Goal: Information Seeking & Learning: Learn about a topic

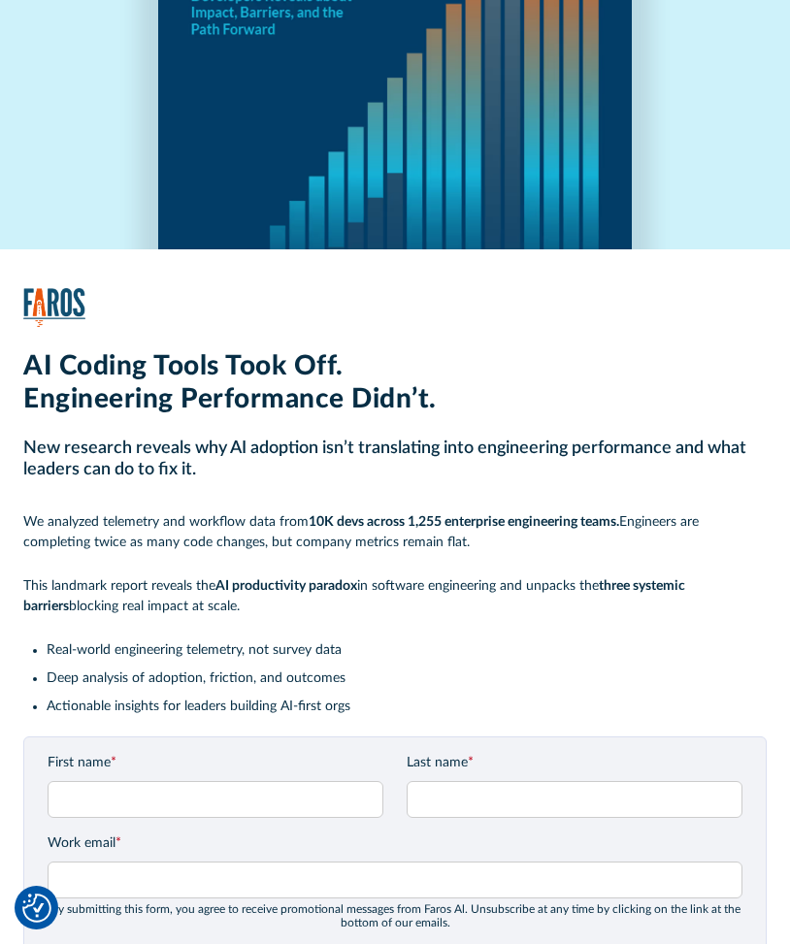
scroll to position [116, 0]
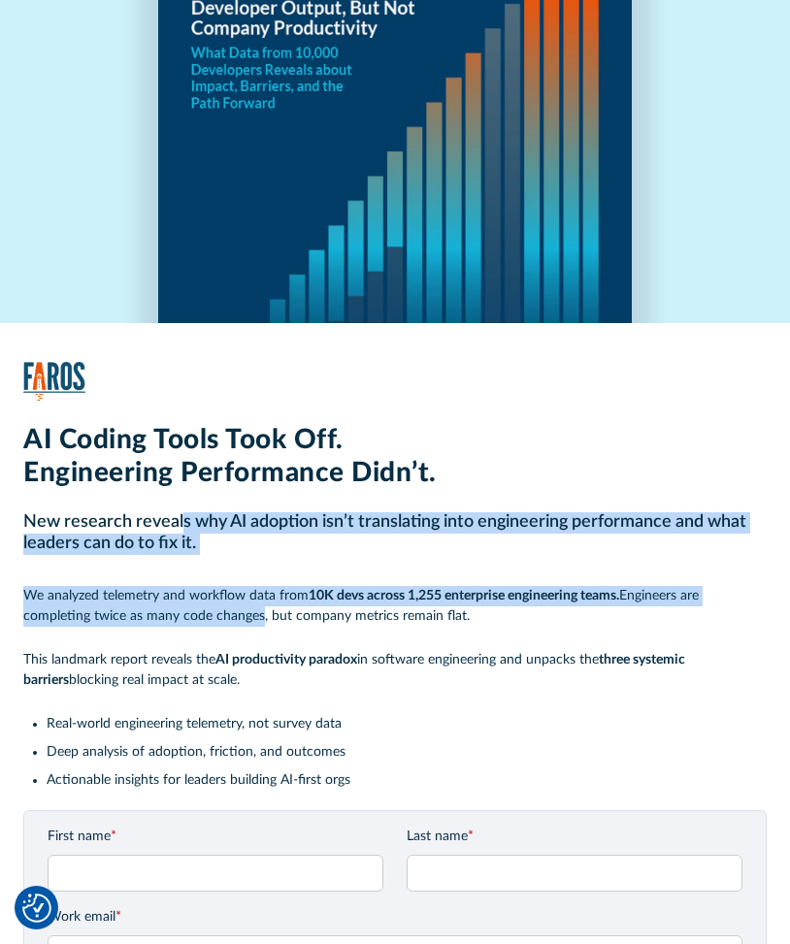
drag, startPoint x: 180, startPoint y: 531, endPoint x: 328, endPoint y: 628, distance: 177.4
click at [260, 611] on div "AI Coding Tools Took Off. Engineering Performance Didn’t. New research reveals …" at bounding box center [394, 616] width 743 height 385
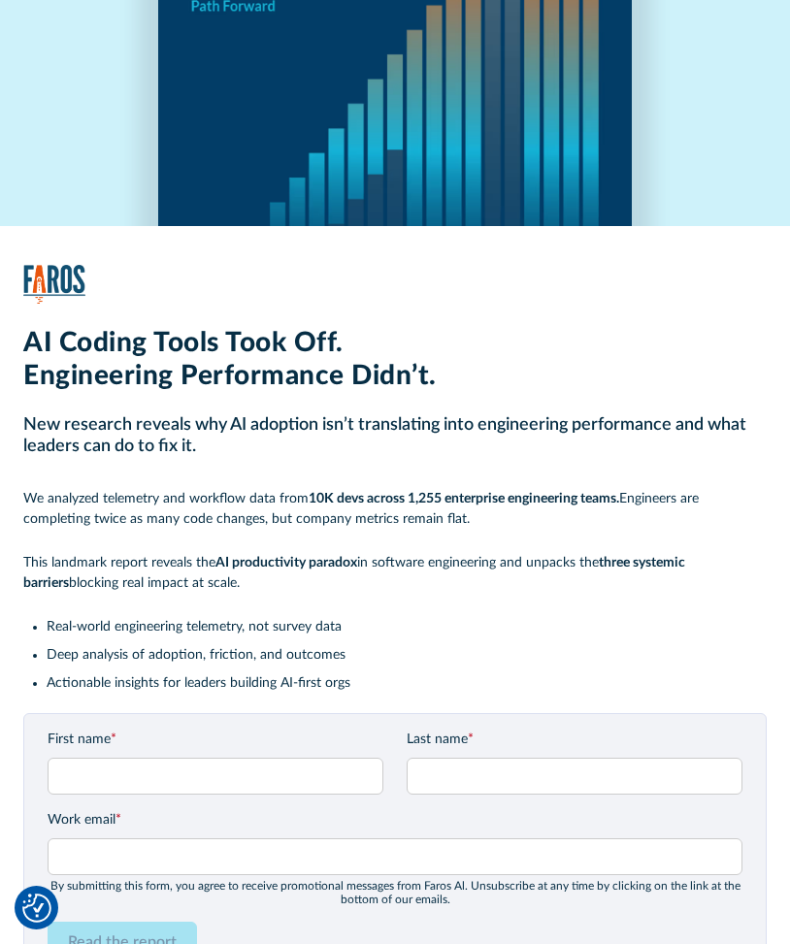
click at [342, 620] on li "Real-world engineering telemetry, not survey data" at bounding box center [406, 627] width 719 height 20
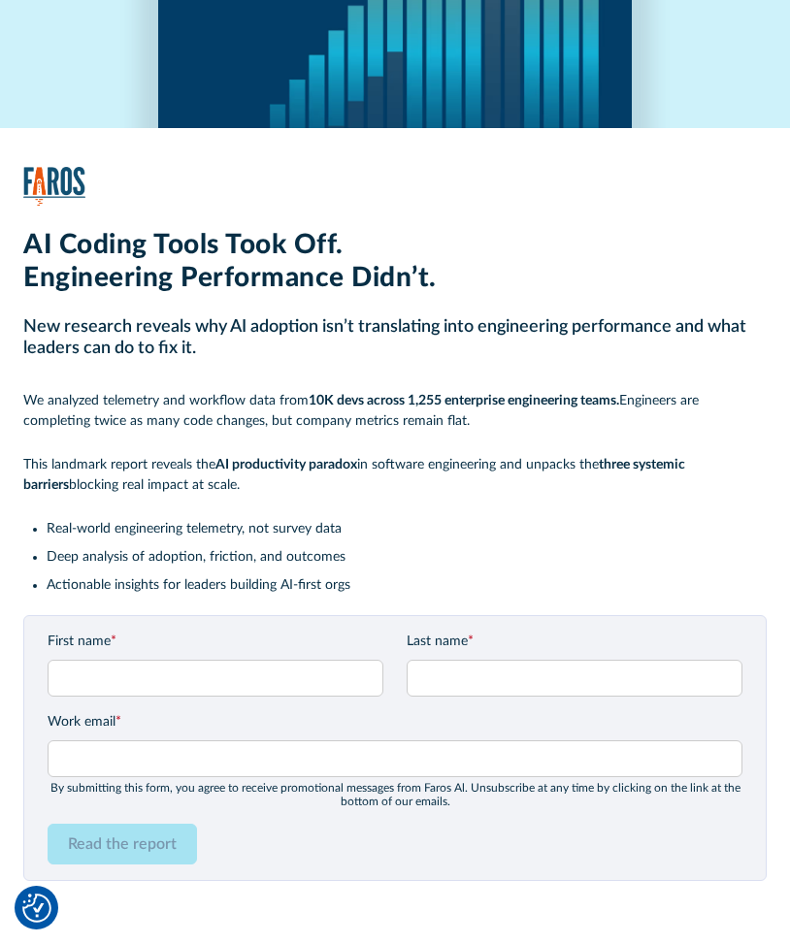
scroll to position [408, 0]
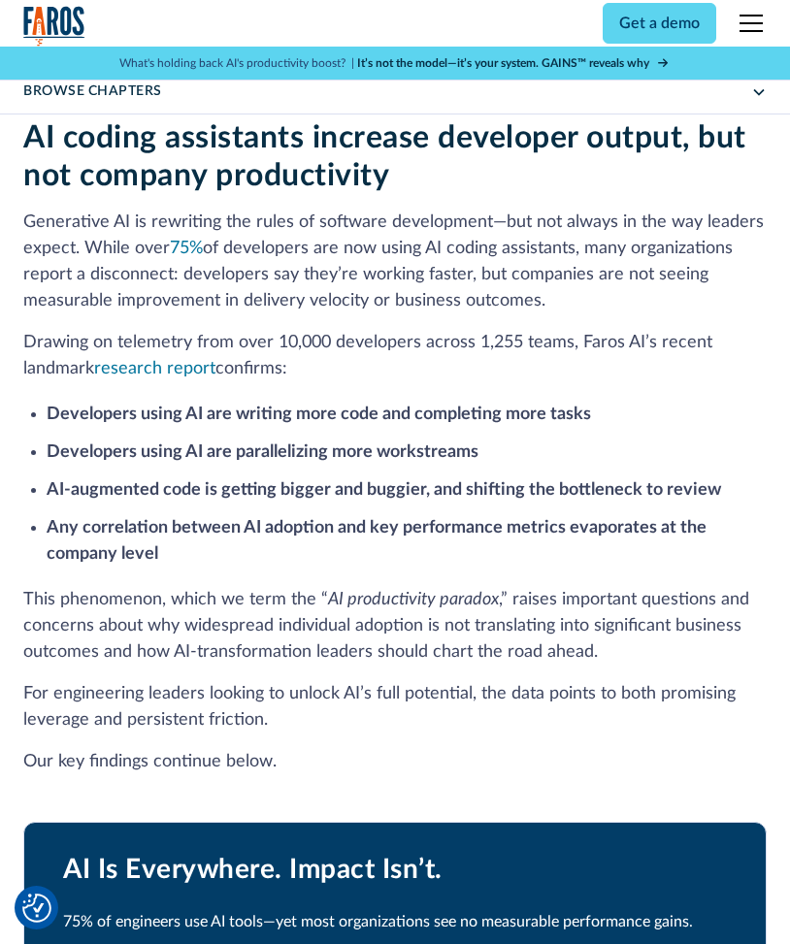
scroll to position [776, 0]
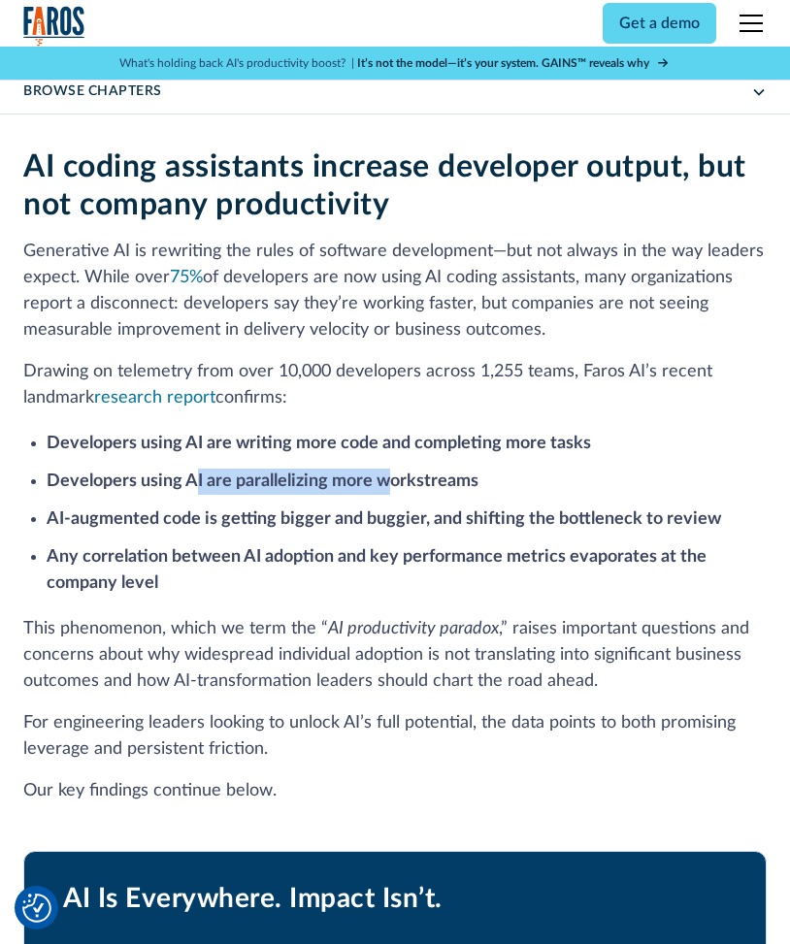
drag, startPoint x: 198, startPoint y: 479, endPoint x: 385, endPoint y: 496, distance: 188.1
click at [385, 496] on ul "Developers using AI are writing more code and completing more tasks Developers …" at bounding box center [394, 512] width 743 height 170
click at [396, 513] on strong "AI-augmented code is getting bigger and buggier, and shifting the bottleneck to…" at bounding box center [384, 519] width 675 height 17
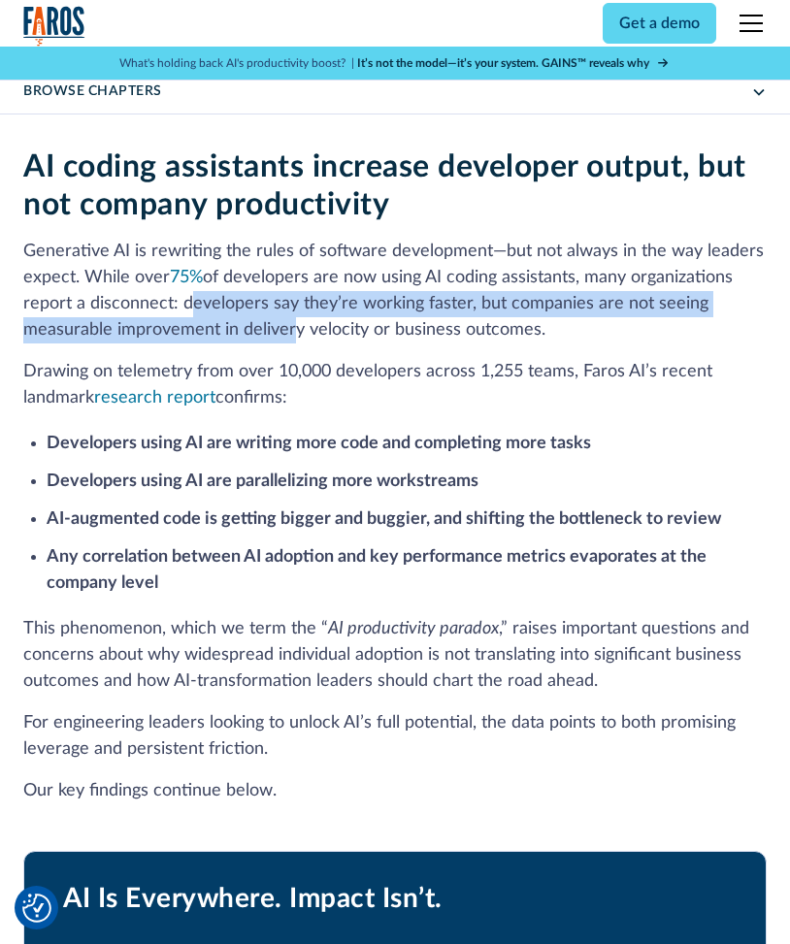
drag, startPoint x: 183, startPoint y: 299, endPoint x: 287, endPoint y: 324, distance: 106.9
click at [287, 324] on p "Generative AI is rewriting the rules of software development—but not always in …" at bounding box center [394, 291] width 743 height 105
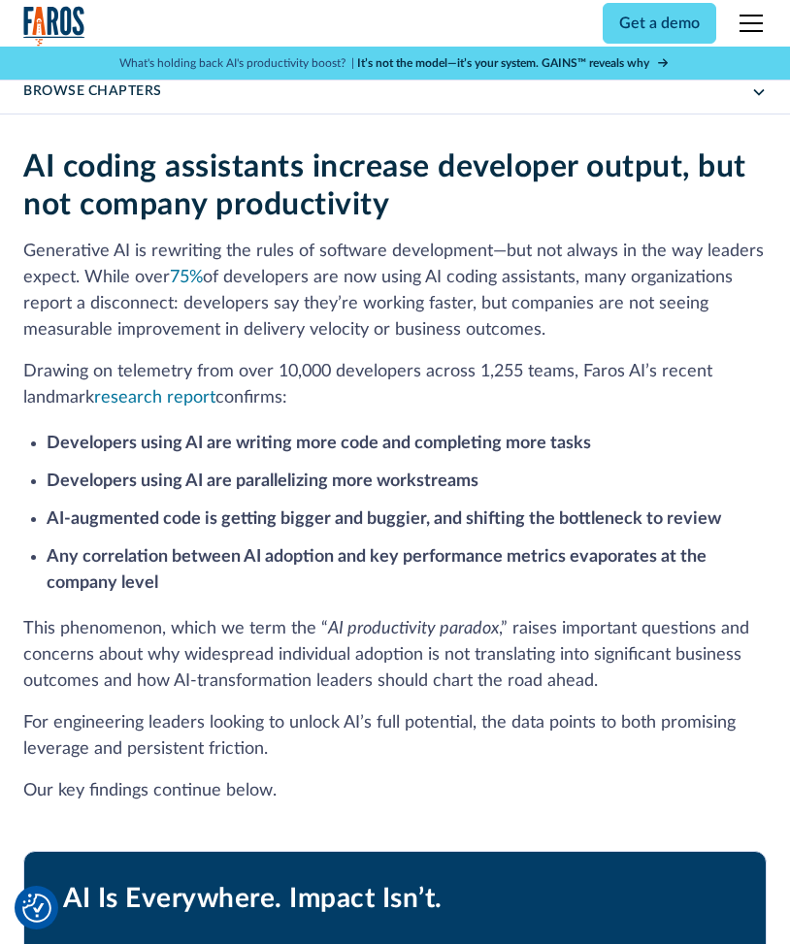
click at [367, 321] on p "Generative AI is rewriting the rules of software development—but not always in …" at bounding box center [394, 291] width 743 height 105
drag, startPoint x: 224, startPoint y: 334, endPoint x: 338, endPoint y: 350, distance: 114.8
click at [285, 343] on p "Generative AI is rewriting the rules of software development—but not always in …" at bounding box center [394, 291] width 743 height 105
click at [396, 356] on div "AI coding assistants increase developer output, but not company productivity Ge…" at bounding box center [394, 646] width 743 height 995
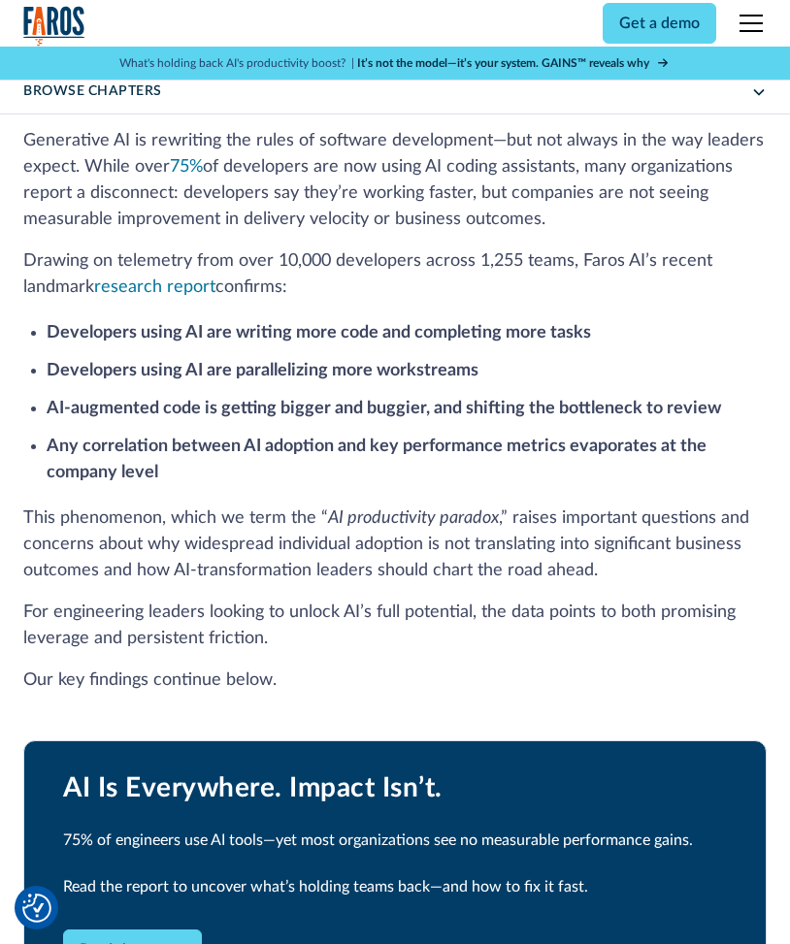
scroll to position [971, 0]
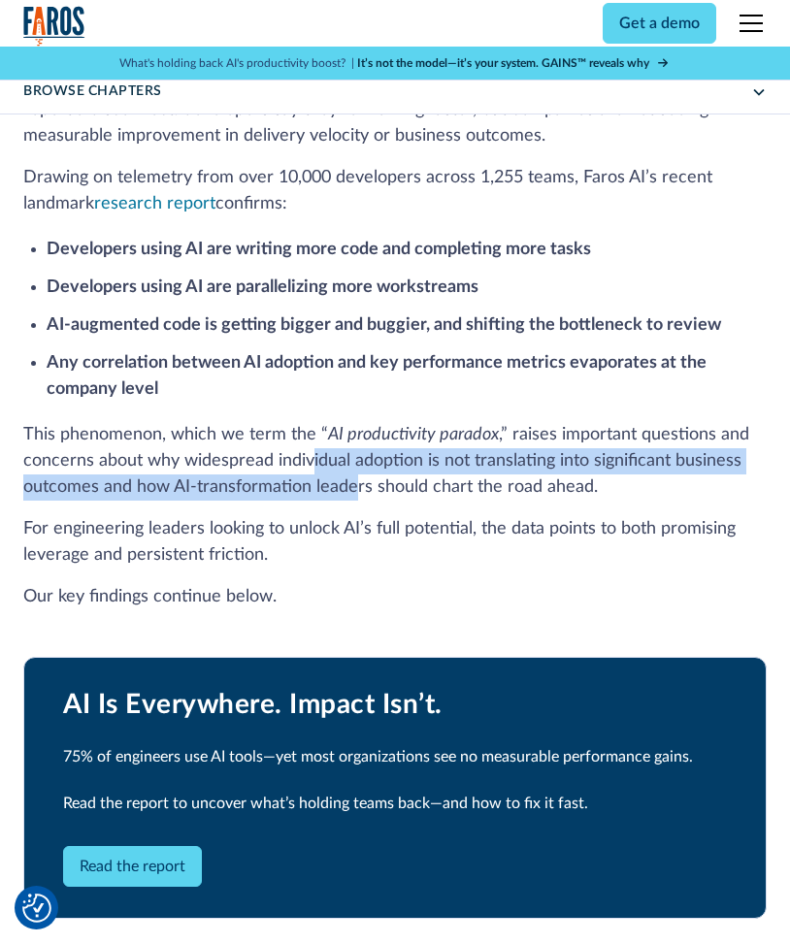
drag, startPoint x: 310, startPoint y: 449, endPoint x: 373, endPoint y: 489, distance: 74.6
click at [365, 484] on p "This phenomenon, which we term the “ AI productivity paradox ,” raises importan…" at bounding box center [394, 461] width 743 height 79
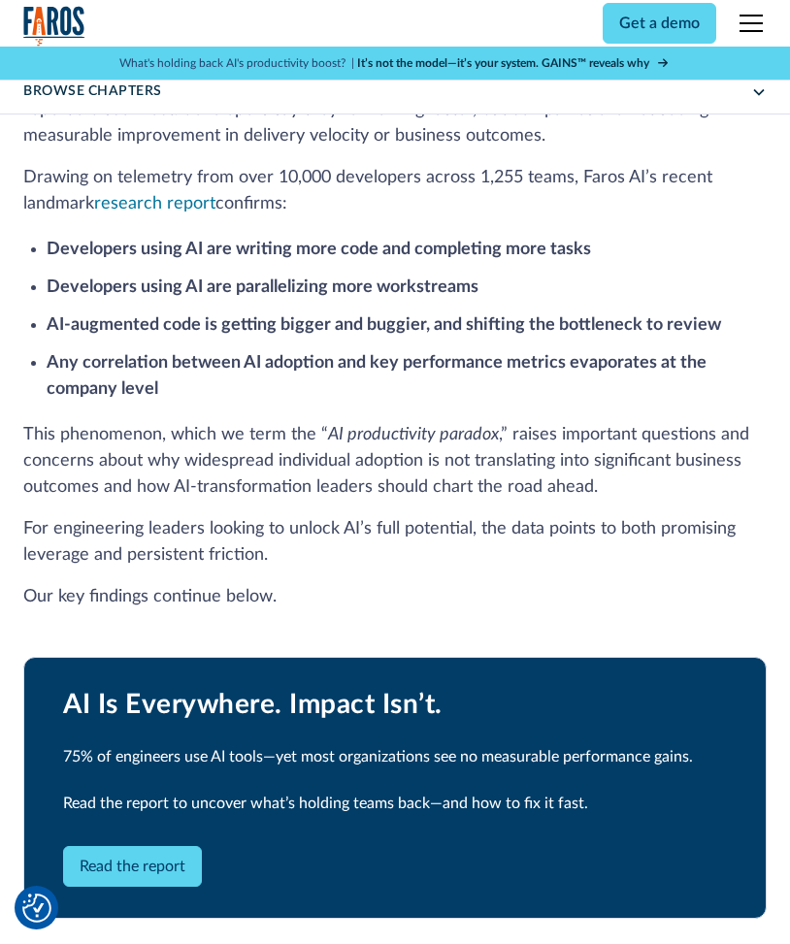
click at [373, 489] on p "This phenomenon, which we term the “ AI productivity paradox ,” raises importan…" at bounding box center [394, 461] width 743 height 79
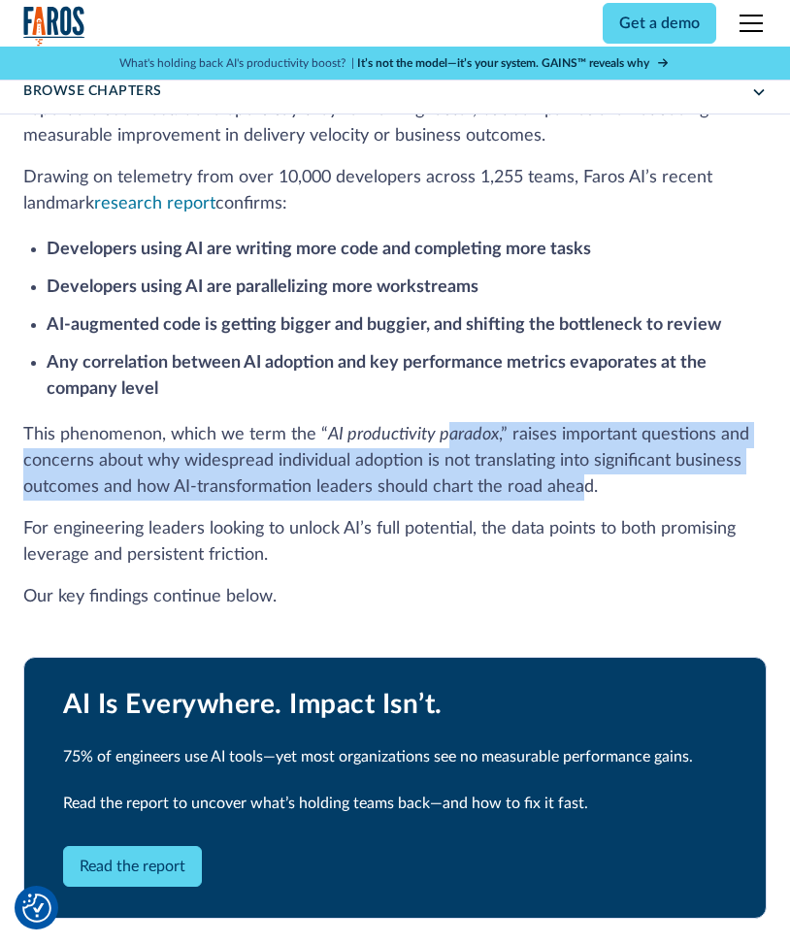
drag, startPoint x: 447, startPoint y: 446, endPoint x: 588, endPoint y: 500, distance: 150.5
click at [583, 496] on p "This phenomenon, which we term the “ AI productivity paradox ,” raises importan…" at bounding box center [394, 461] width 743 height 79
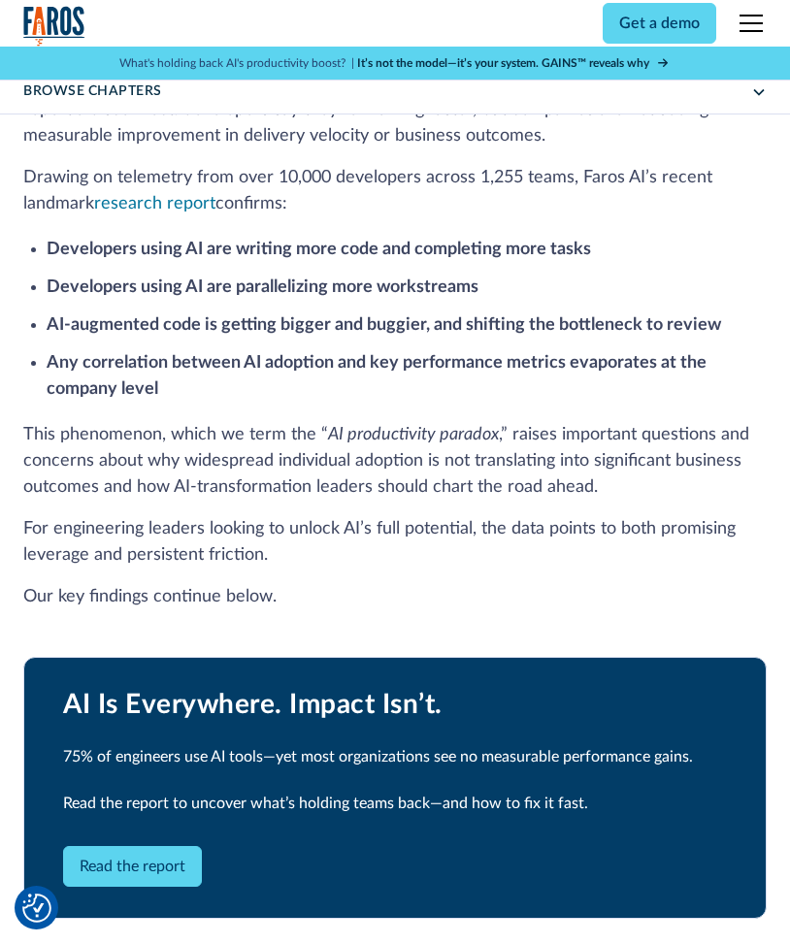
click at [592, 511] on div "AI coding assistants increase developer output, but not company productivity Ge…" at bounding box center [394, 451] width 743 height 995
drag, startPoint x: 406, startPoint y: 317, endPoint x: 510, endPoint y: 344, distance: 107.1
click at [509, 344] on ul "Developers using AI are writing more code and completing more tasks Developers …" at bounding box center [394, 318] width 743 height 170
click at [517, 403] on li "Any correlation between AI adoption and key performance metrics evaporates at t…" at bounding box center [406, 376] width 719 height 52
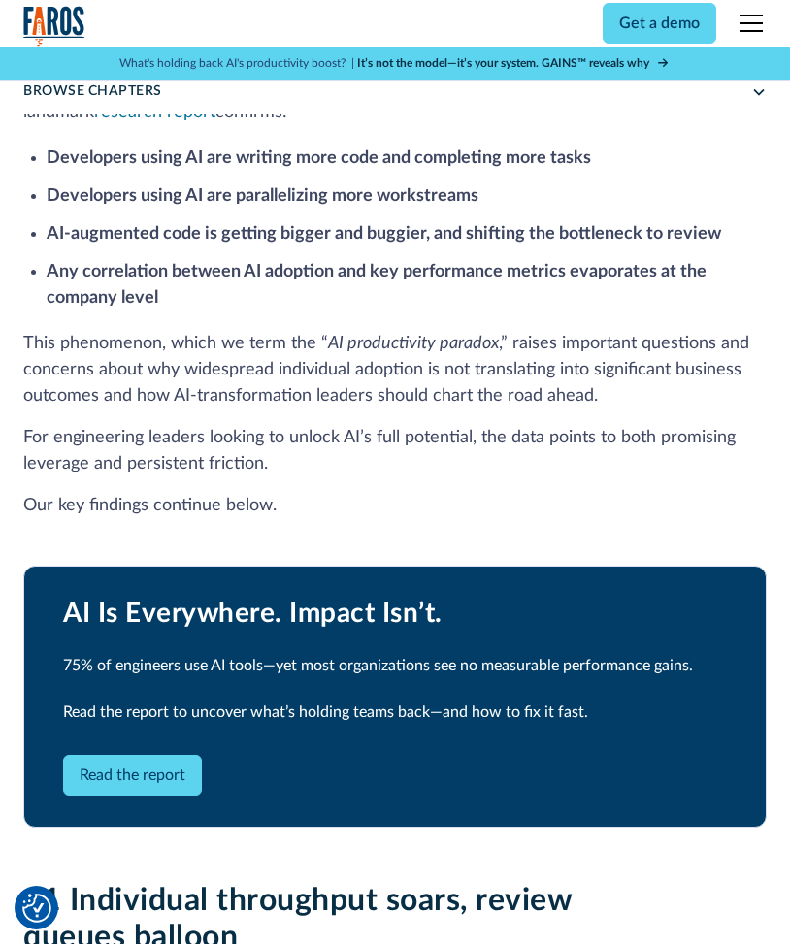
scroll to position [1068, 0]
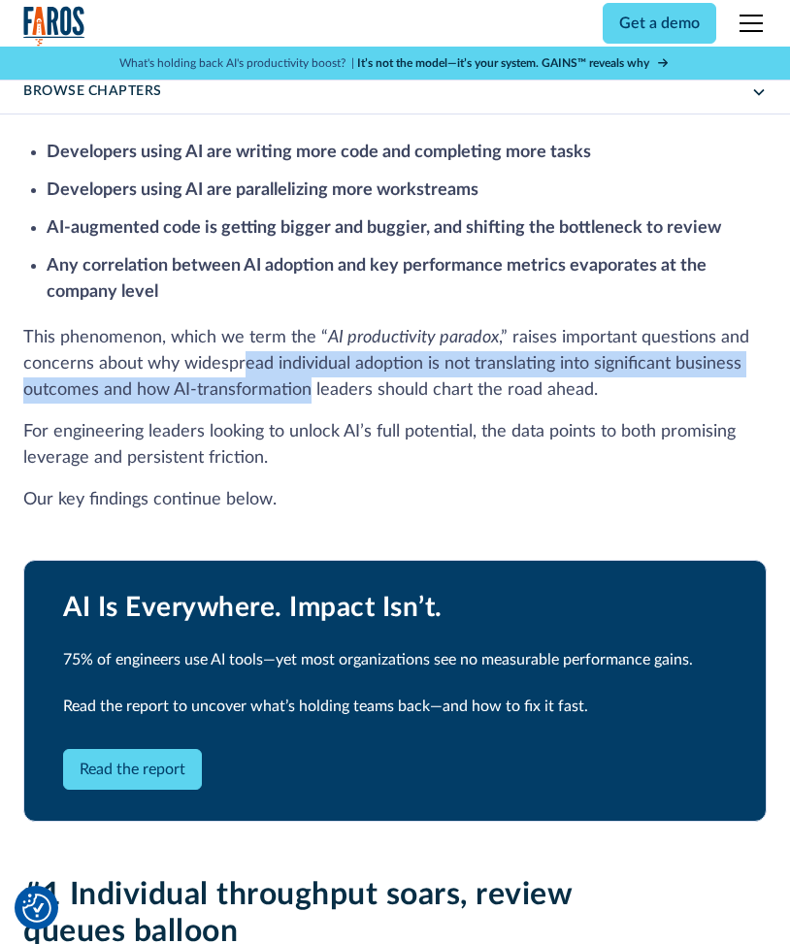
drag, startPoint x: 245, startPoint y: 367, endPoint x: 324, endPoint y: 404, distance: 87.7
click at [317, 401] on p "This phenomenon, which we term the “ AI productivity paradox ,” raises importan…" at bounding box center [394, 364] width 743 height 79
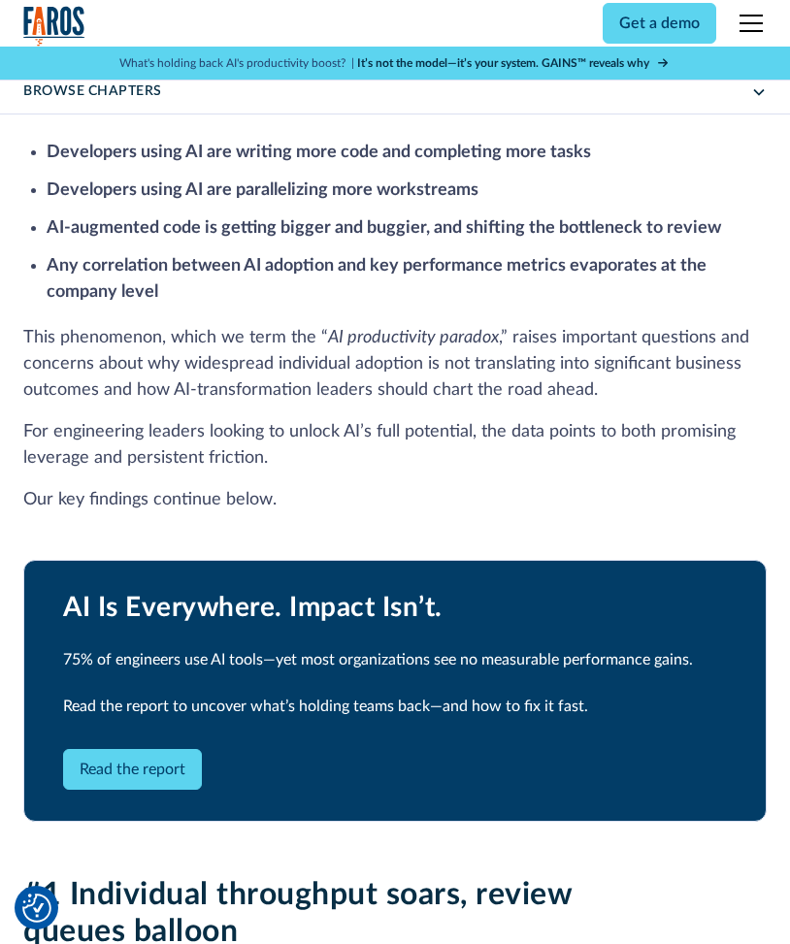
click at [337, 414] on div "AI coding assistants increase developer output, but not company productivity Ge…" at bounding box center [394, 354] width 743 height 995
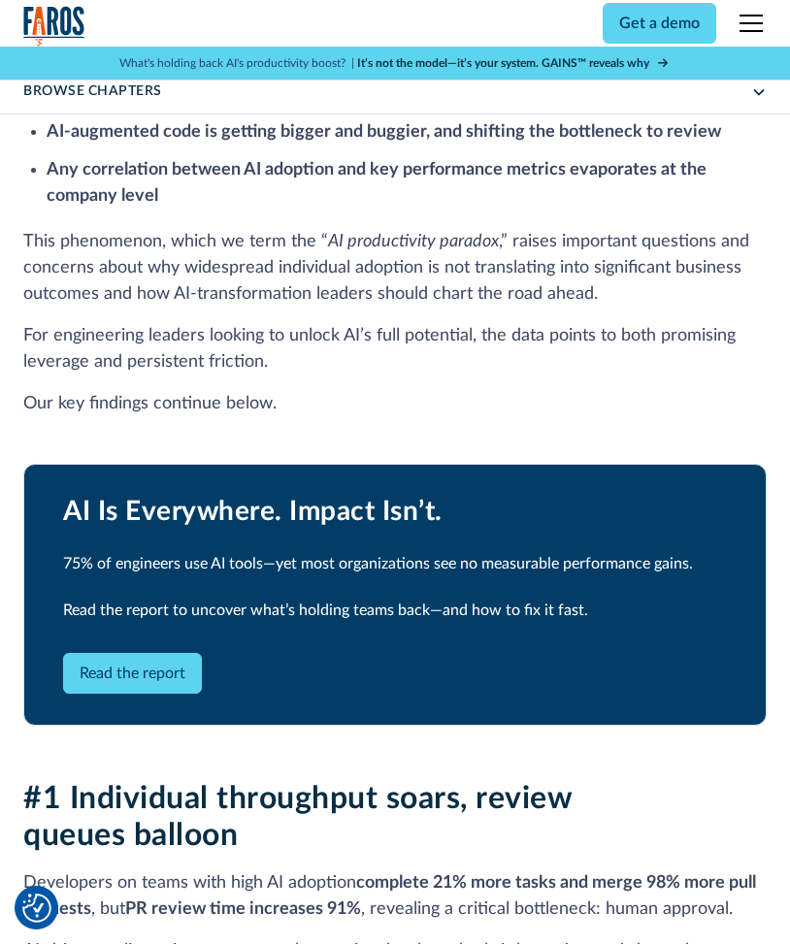
scroll to position [1456, 0]
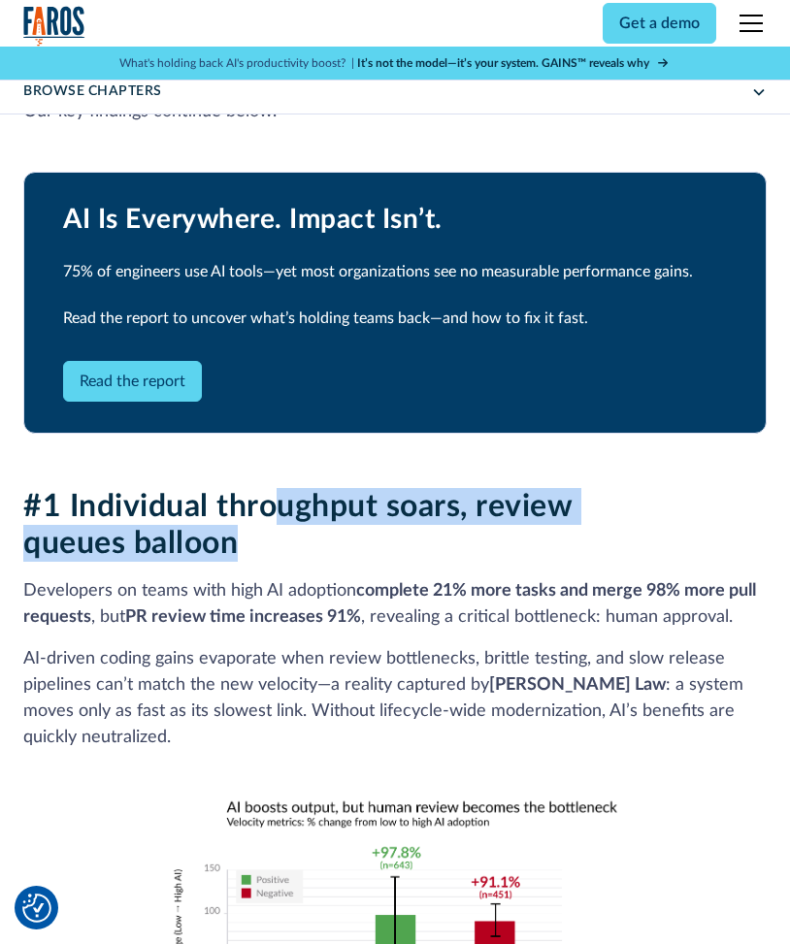
drag, startPoint x: 278, startPoint y: 514, endPoint x: 388, endPoint y: 537, distance: 112.9
click at [388, 537] on h2 "#1 Individual throughput soars, review queues balloon" at bounding box center [394, 525] width 743 height 75
click at [394, 539] on h2 "#1 Individual throughput soars, review queues balloon" at bounding box center [394, 525] width 743 height 75
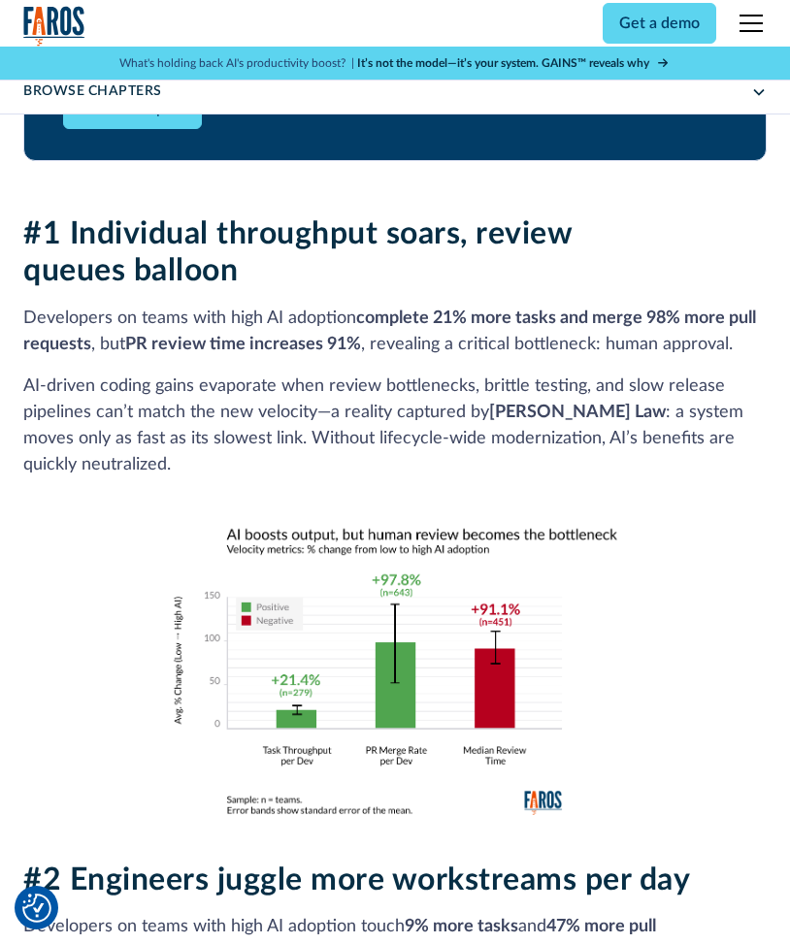
scroll to position [1747, 0]
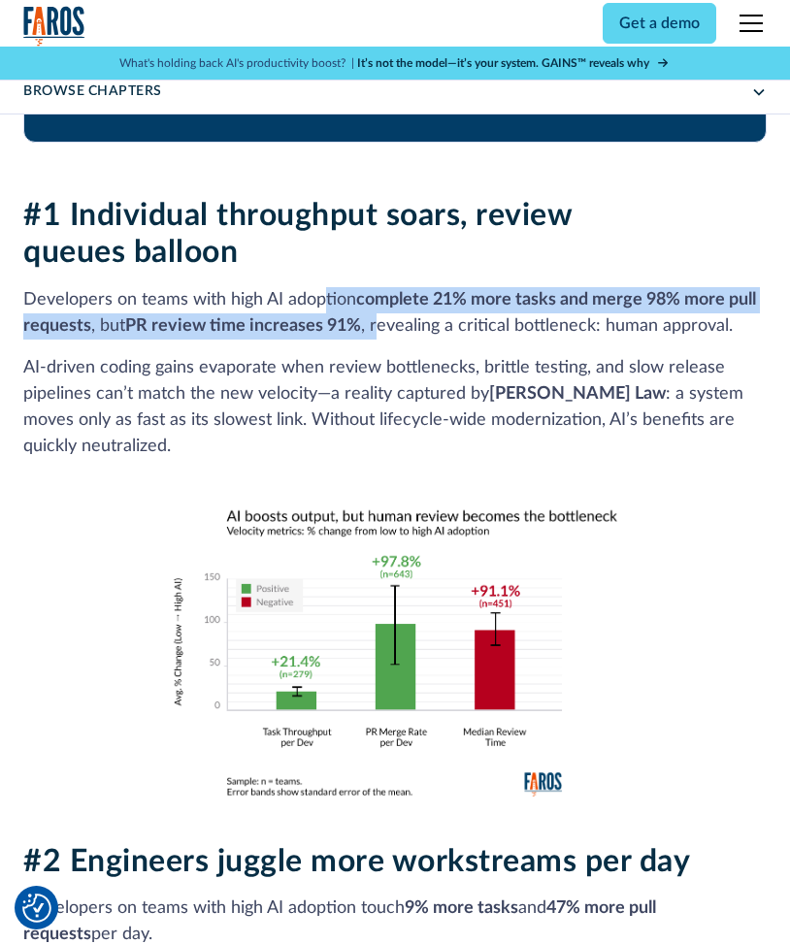
drag, startPoint x: 337, startPoint y: 306, endPoint x: 396, endPoint y: 346, distance: 71.3
click at [382, 322] on p "Developers on teams with high AI adoption complete 21% more tasks and merge 98%…" at bounding box center [394, 313] width 743 height 52
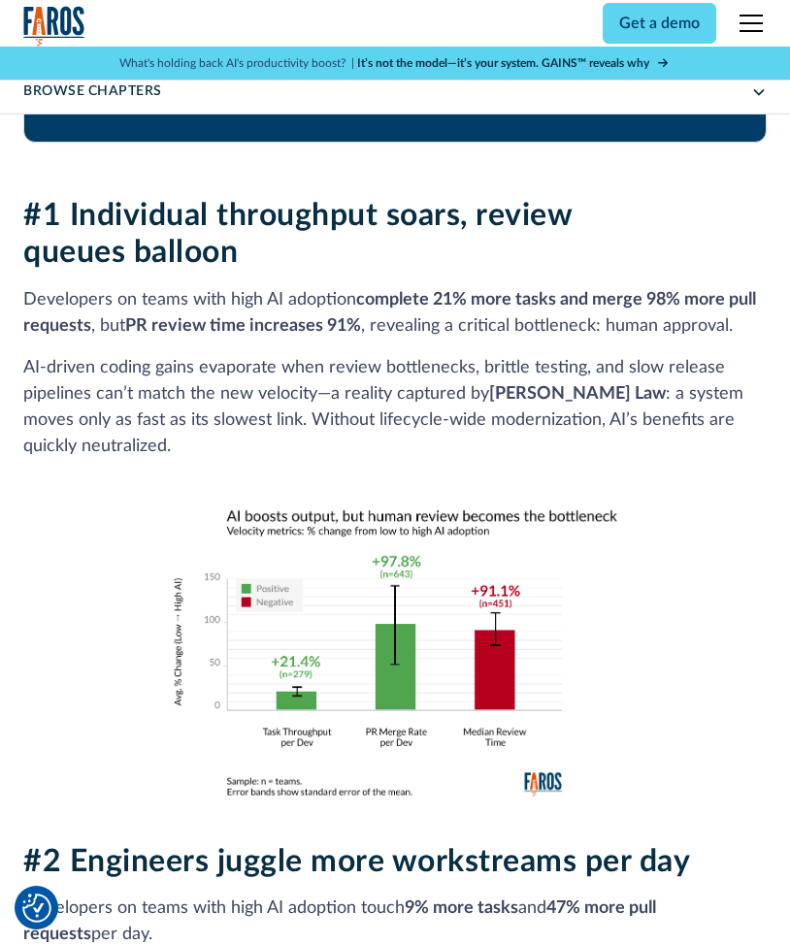
click at [396, 346] on div "#1 Individual throughput soars, review queues balloon Developers on teams with …" at bounding box center [394, 497] width 743 height 600
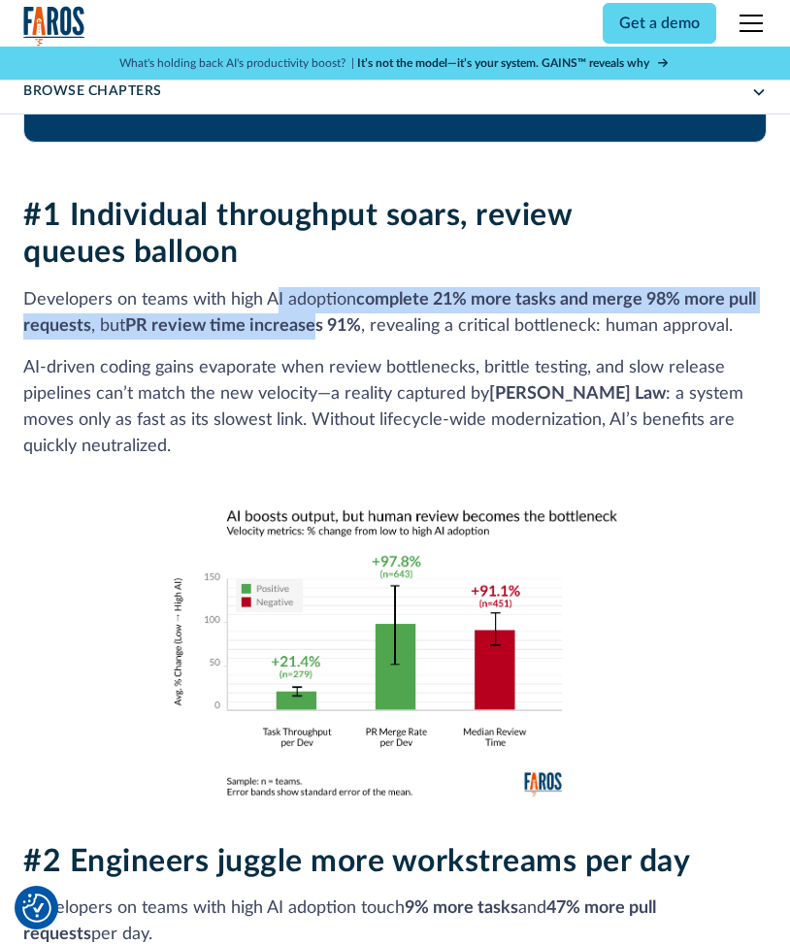
drag, startPoint x: 271, startPoint y: 307, endPoint x: 342, endPoint y: 345, distance: 80.3
click at [318, 329] on p "Developers on teams with high AI adoption complete 21% more tasks and merge 98%…" at bounding box center [394, 313] width 743 height 52
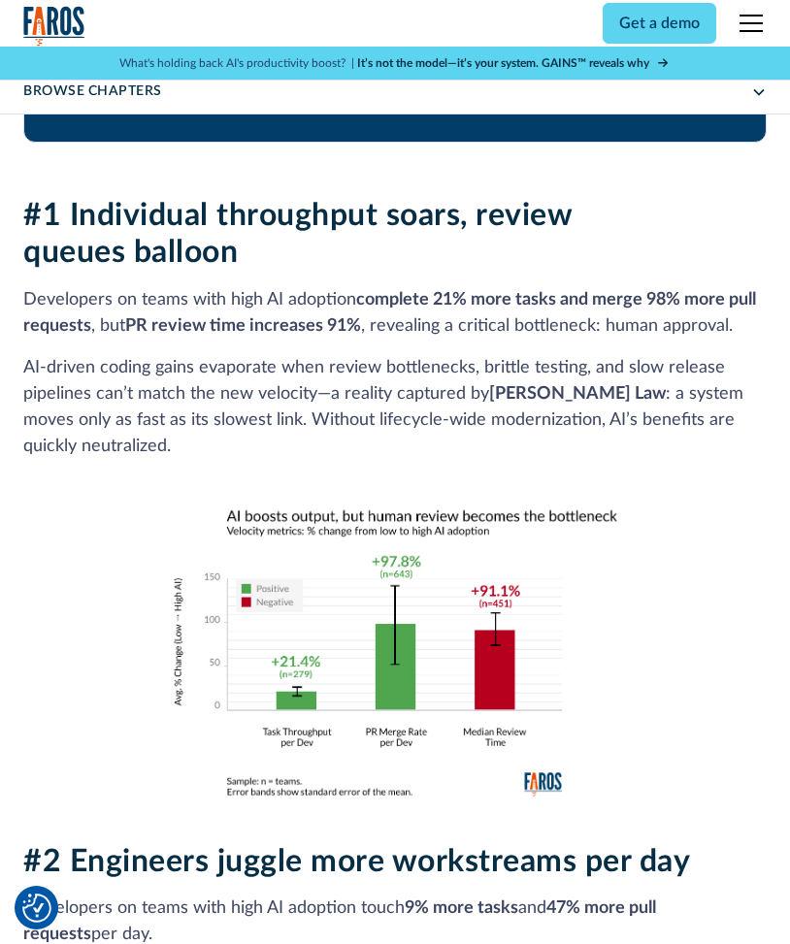
click at [342, 345] on div "#1 Individual throughput soars, review queues balloon Developers on teams with …" at bounding box center [394, 497] width 743 height 600
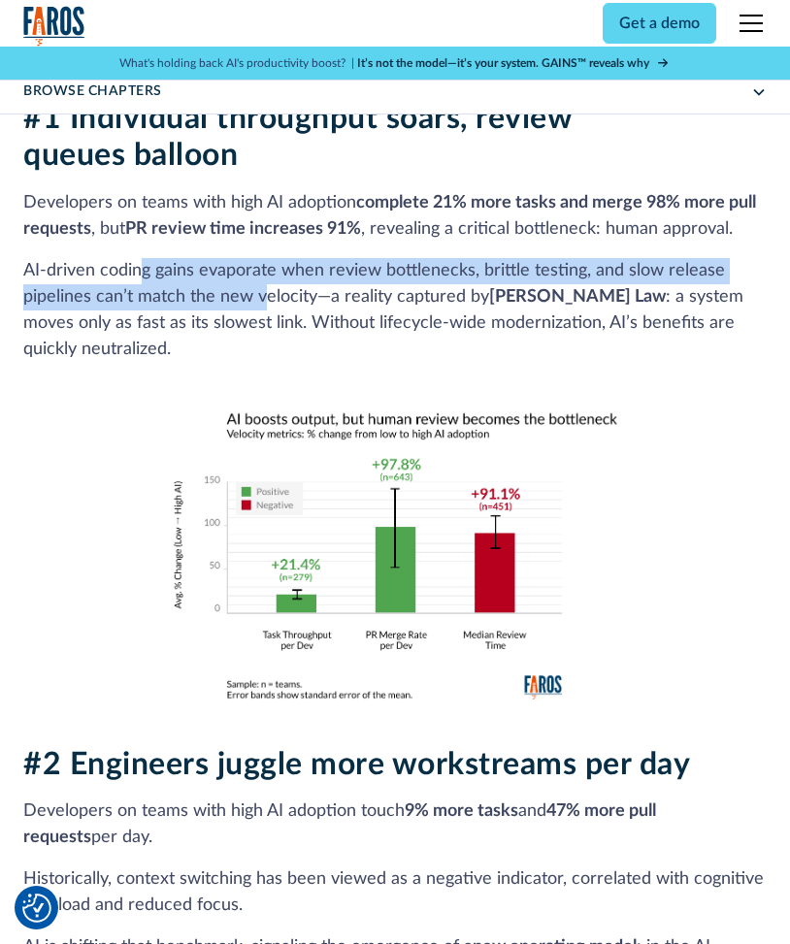
drag, startPoint x: 138, startPoint y: 269, endPoint x: 313, endPoint y: 325, distance: 183.6
click at [284, 312] on p "AI‑driven coding gains evaporate when review bottlenecks, brittle testing, and …" at bounding box center [394, 310] width 743 height 105
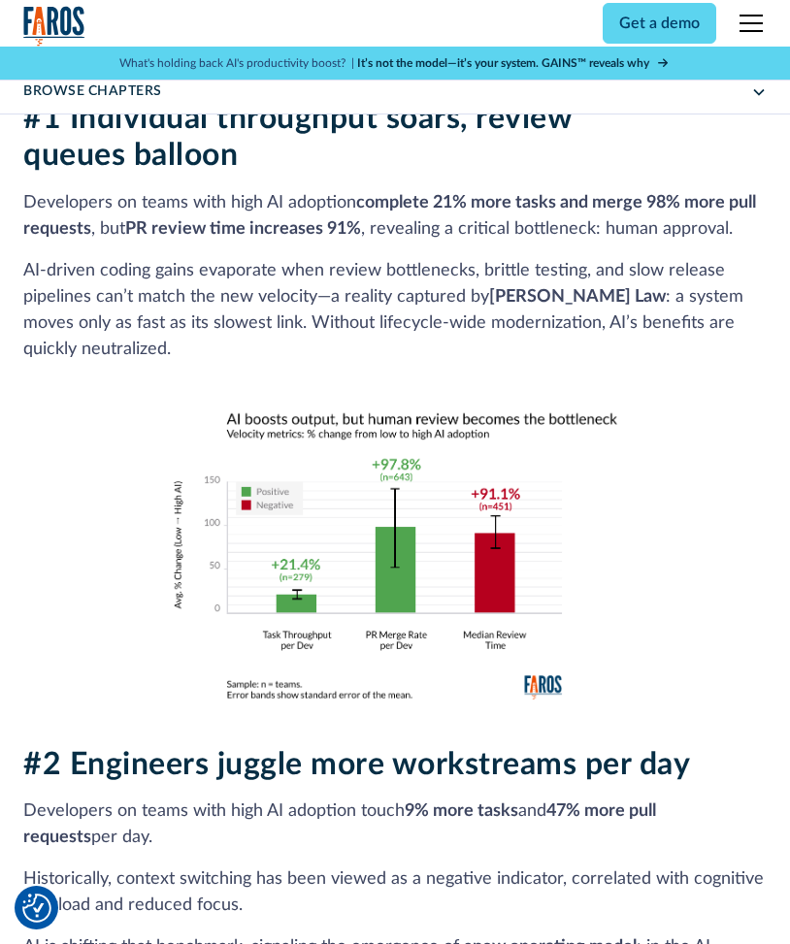
click at [330, 341] on p "AI‑driven coding gains evaporate when review bottlenecks, brittle testing, and …" at bounding box center [394, 310] width 743 height 105
drag, startPoint x: 297, startPoint y: 323, endPoint x: 398, endPoint y: 323, distance: 100.9
click at [398, 323] on p "AI‑driven coding gains evaporate when review bottlenecks, brittle testing, and …" at bounding box center [394, 310] width 743 height 105
click at [389, 329] on p "AI‑driven coding gains evaporate when review bottlenecks, brittle testing, and …" at bounding box center [394, 310] width 743 height 105
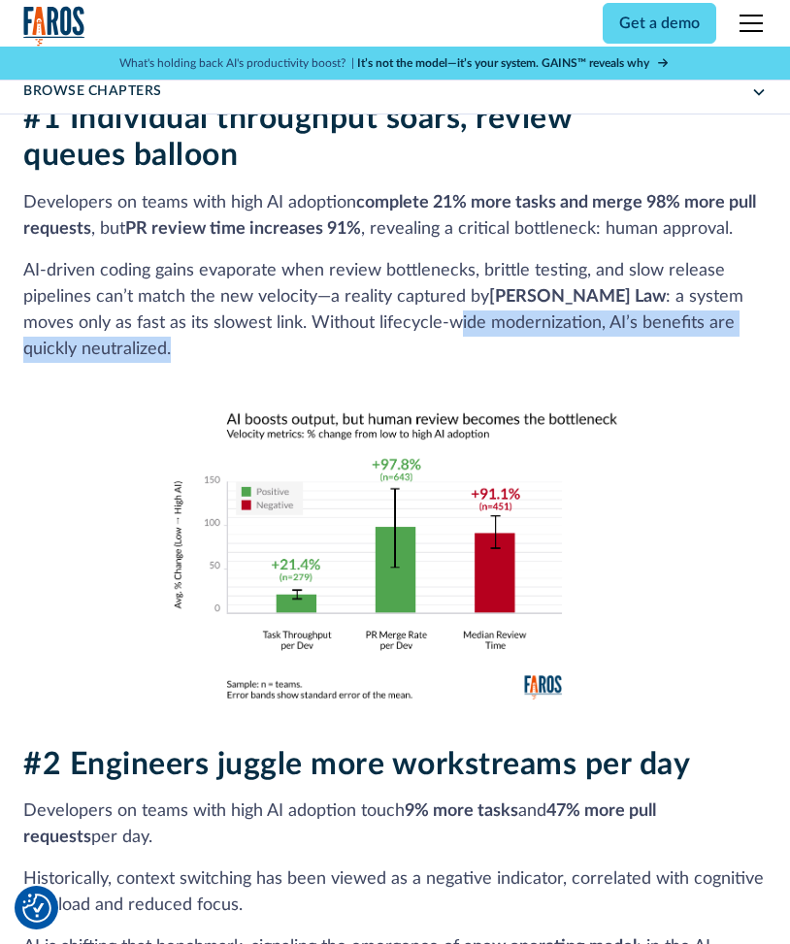
drag, startPoint x: 402, startPoint y: 323, endPoint x: 471, endPoint y: 348, distance: 73.4
click at [471, 346] on p "AI‑driven coding gains evaporate when review bottlenecks, brittle testing, and …" at bounding box center [394, 310] width 743 height 105
click at [471, 352] on p "AI‑driven coding gains evaporate when review bottlenecks, brittle testing, and …" at bounding box center [394, 310] width 743 height 105
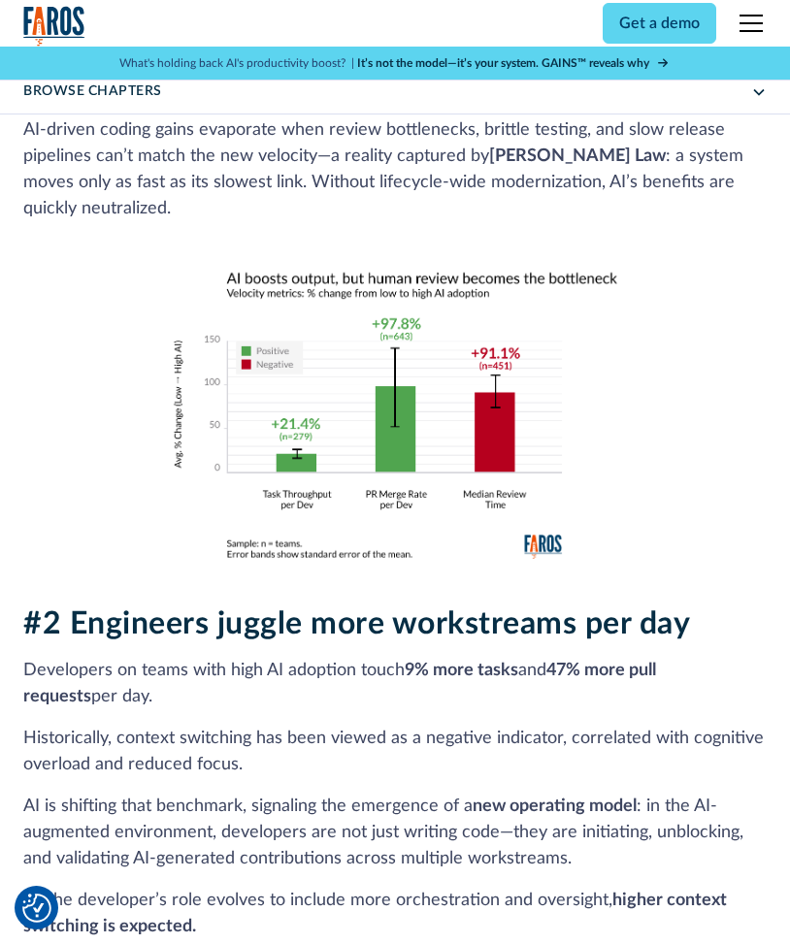
scroll to position [2135, 0]
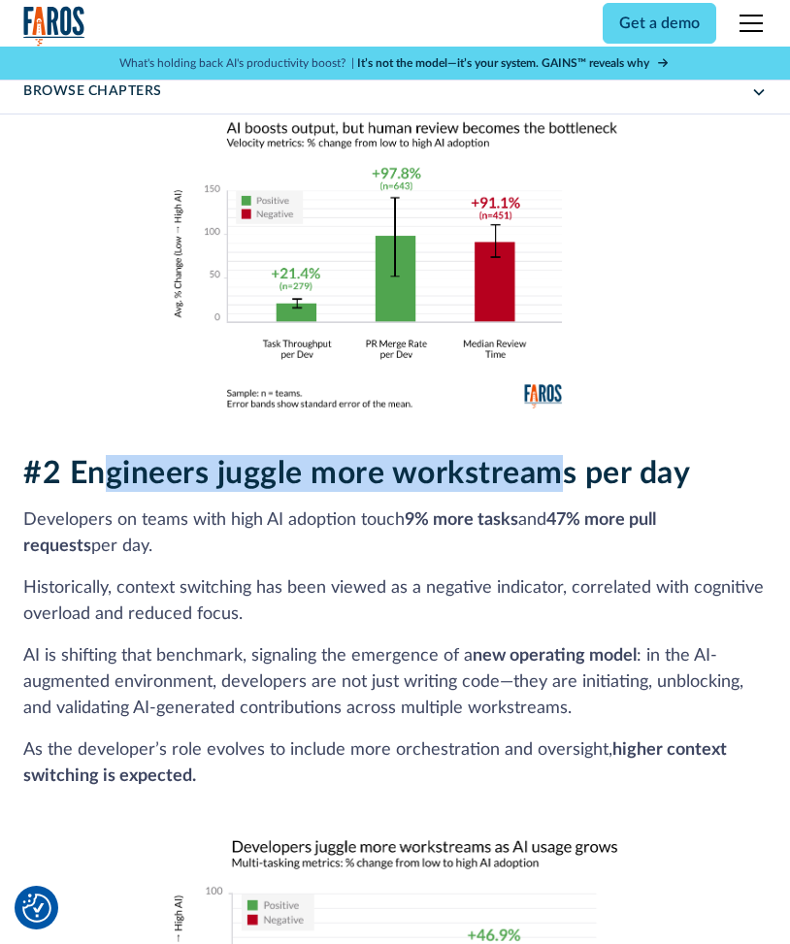
drag, startPoint x: 186, startPoint y: 464, endPoint x: 573, endPoint y: 478, distance: 386.5
click at [567, 473] on h2 "#2 Engineers juggle more workstreams per day" at bounding box center [394, 473] width 743 height 37
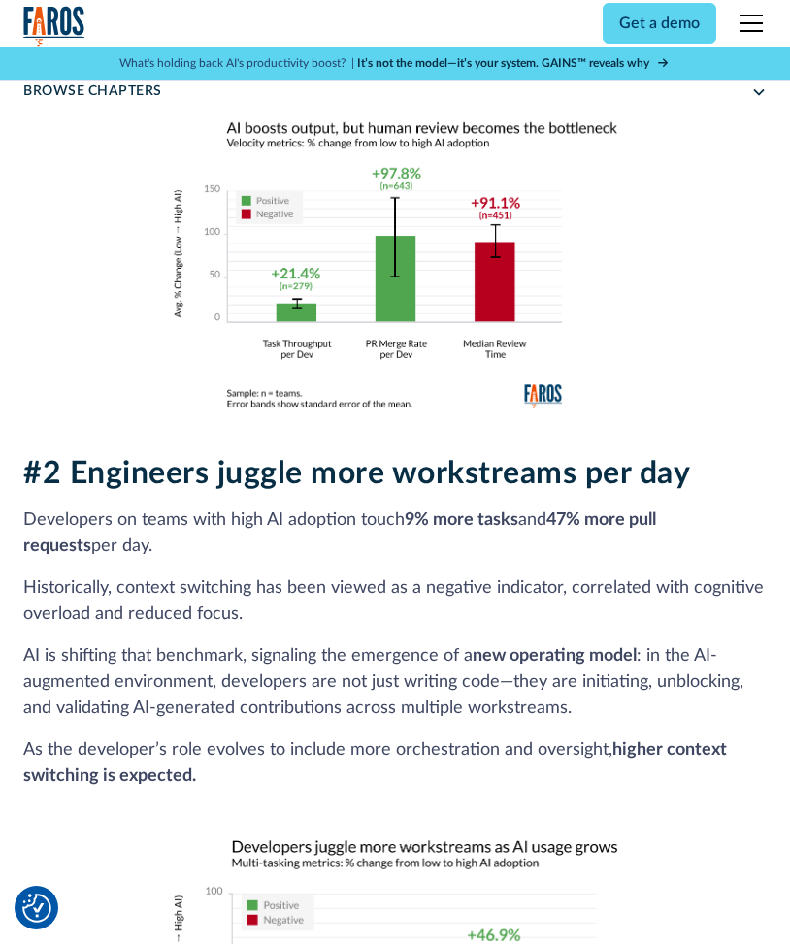
click at [582, 486] on h2 "#2 Engineers juggle more workstreams per day" at bounding box center [394, 473] width 743 height 37
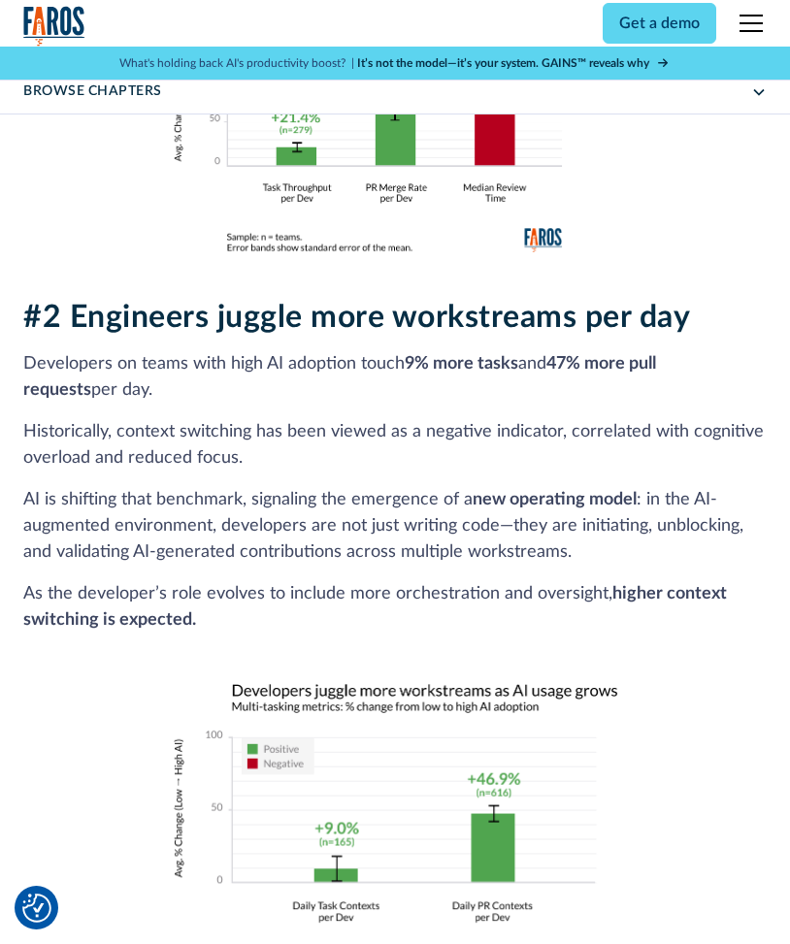
scroll to position [2426, 0]
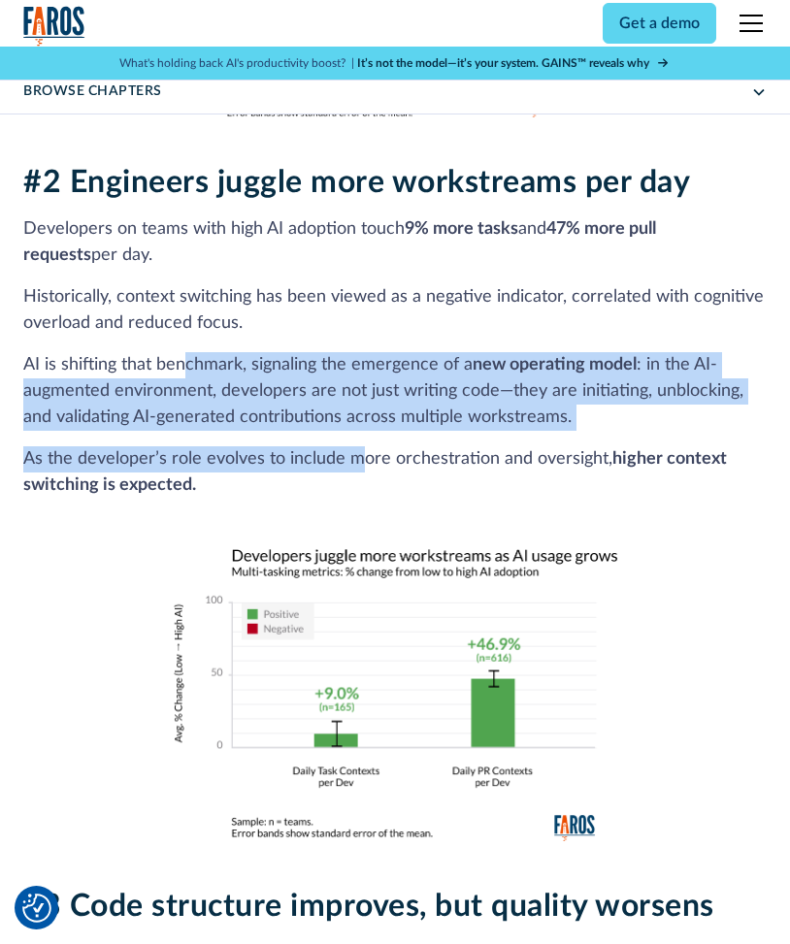
drag, startPoint x: 184, startPoint y: 341, endPoint x: 367, endPoint y: 451, distance: 213.4
click at [363, 449] on div "#2 Engineers juggle more workstreams per day Developers on teams with high AI a…" at bounding box center [394, 502] width 743 height 677
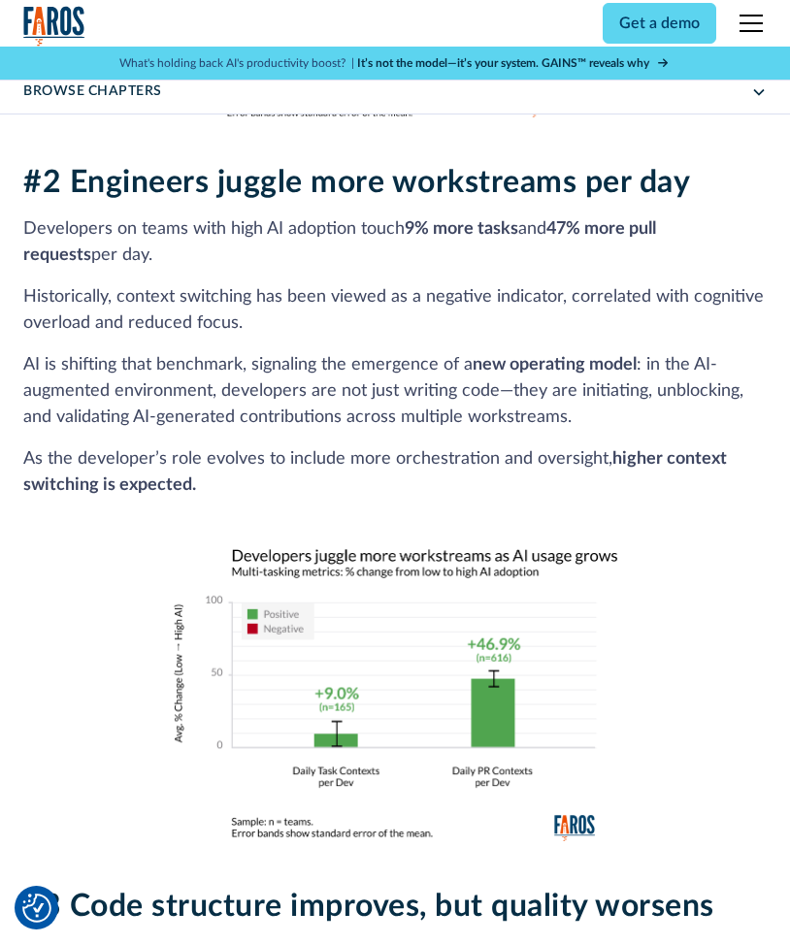
click at [367, 451] on p "As the developer’s role evolves to include more orchestration and oversight, hi…" at bounding box center [394, 472] width 743 height 52
drag, startPoint x: 279, startPoint y: 279, endPoint x: 338, endPoint y: 332, distance: 79.7
click at [338, 331] on div "#2 Engineers juggle more workstreams per day Developers on teams with high AI a…" at bounding box center [394, 502] width 743 height 677
click at [340, 335] on p "Historically, context switching has been viewed as a negative indicator, correl…" at bounding box center [394, 310] width 743 height 52
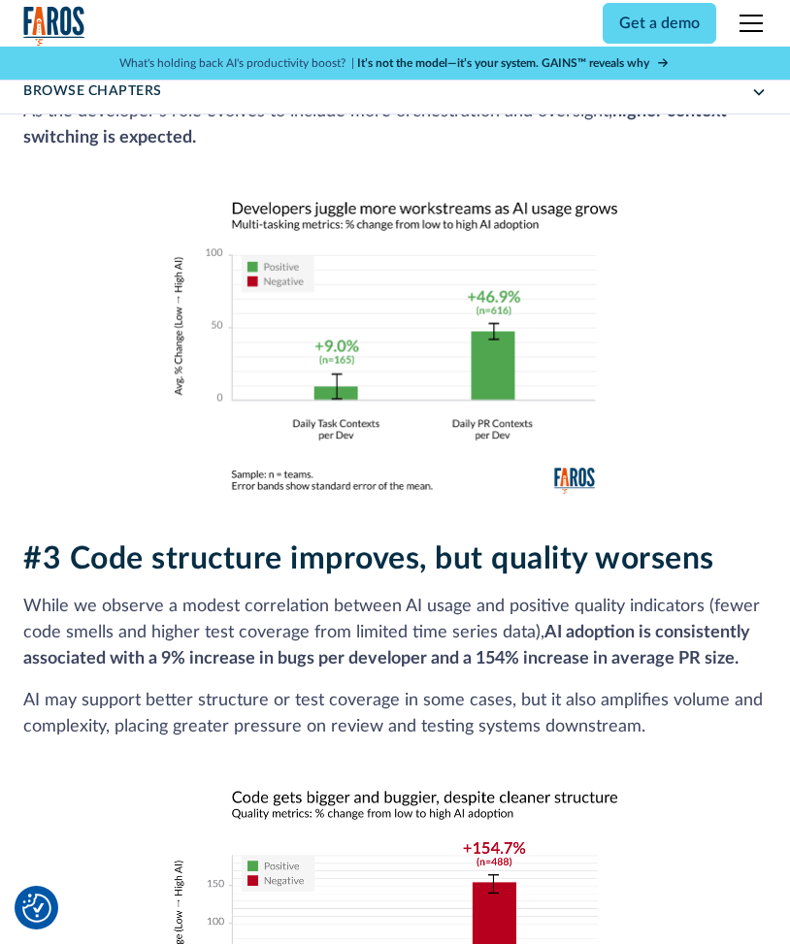
scroll to position [2912, 0]
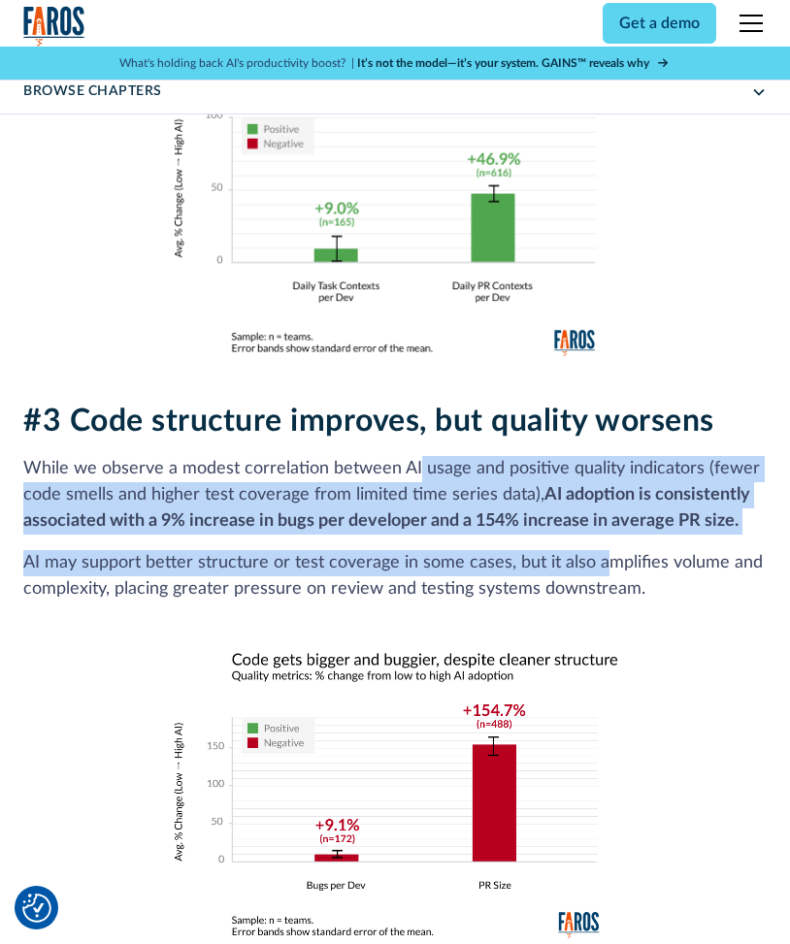
drag, startPoint x: 413, startPoint y: 445, endPoint x: 605, endPoint y: 537, distance: 212.3
click at [605, 537] on div "#3 Code structure improves, but quality worsens While we observe a modest corre…" at bounding box center [394, 671] width 743 height 536
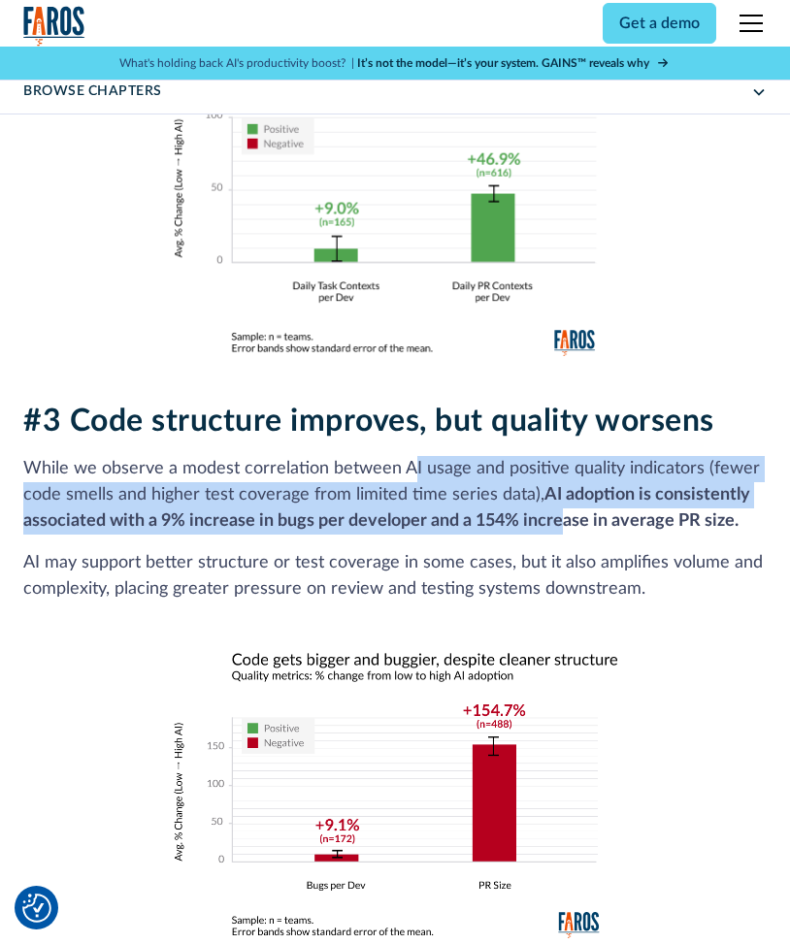
drag, startPoint x: 407, startPoint y: 460, endPoint x: 567, endPoint y: 543, distance: 180.1
click at [562, 534] on div "#3 Code structure improves, but quality worsens While we observe a modest corre…" at bounding box center [394, 671] width 743 height 536
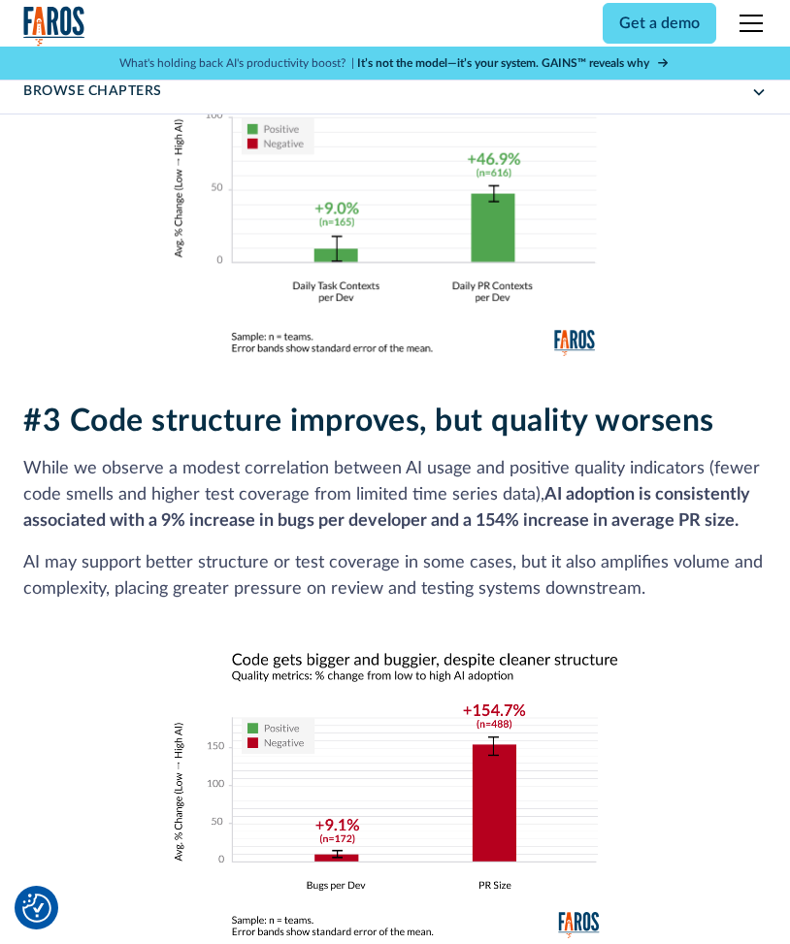
click at [569, 546] on div "#3 Code structure improves, but quality worsens While we observe a modest corre…" at bounding box center [394, 671] width 743 height 536
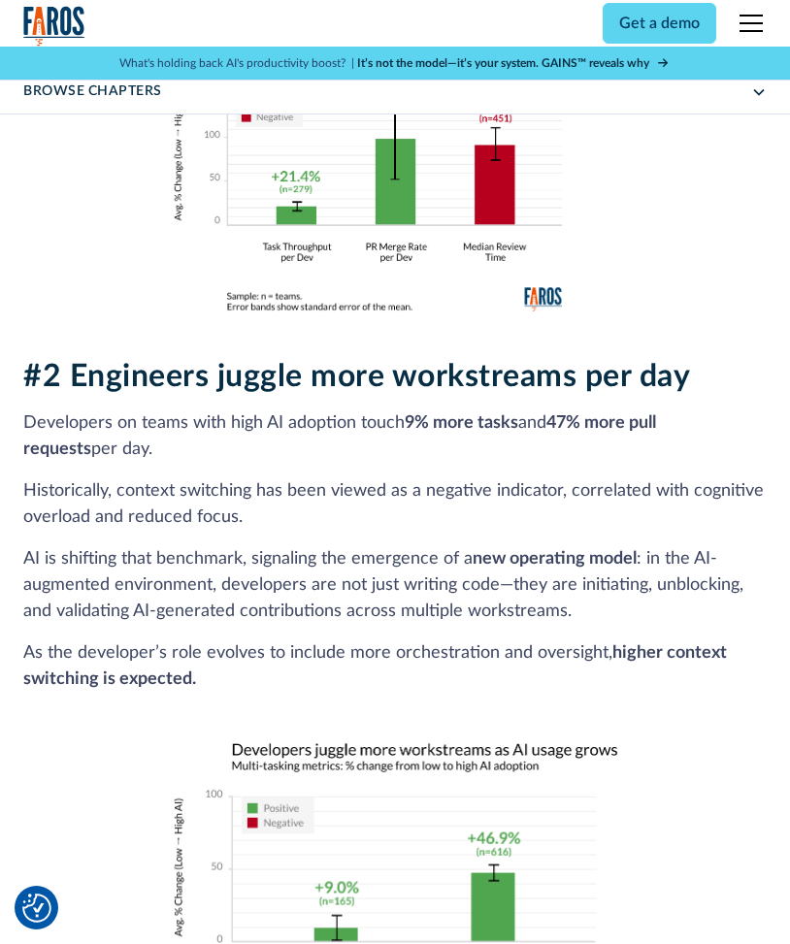
scroll to position [2135, 0]
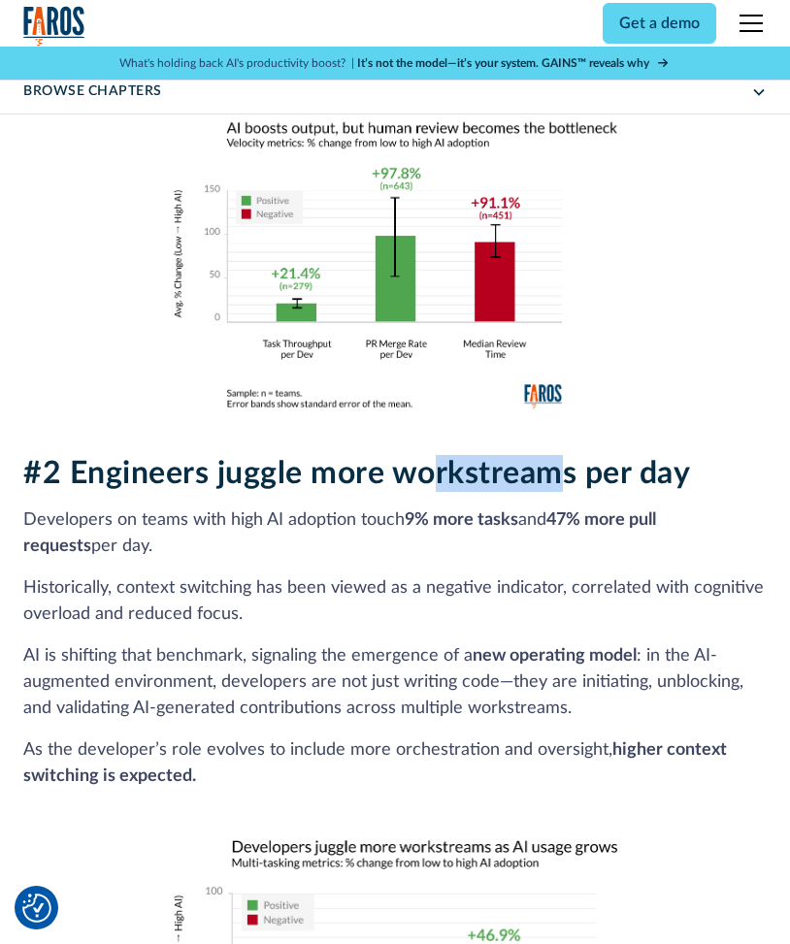
drag, startPoint x: 428, startPoint y: 477, endPoint x: 586, endPoint y: 484, distance: 158.4
click at [571, 480] on h2 "#2 Engineers juggle more workstreams per day" at bounding box center [394, 473] width 743 height 37
click at [601, 494] on div "#2 Engineers juggle more workstreams per day Developers on teams with high AI a…" at bounding box center [394, 793] width 743 height 677
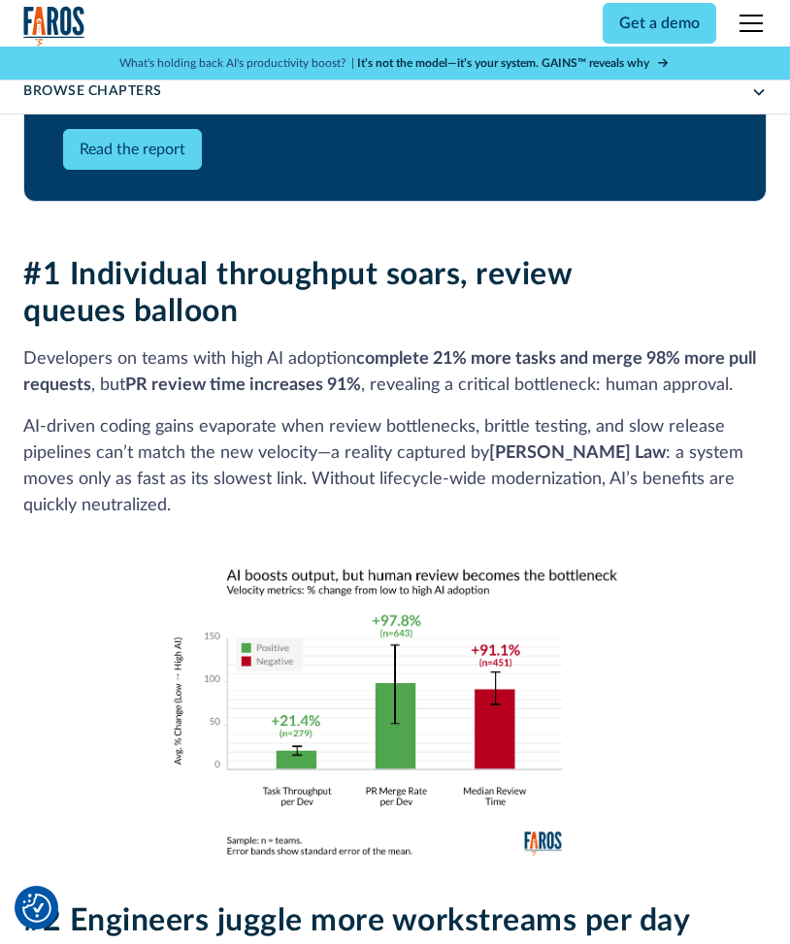
scroll to position [1553, 0]
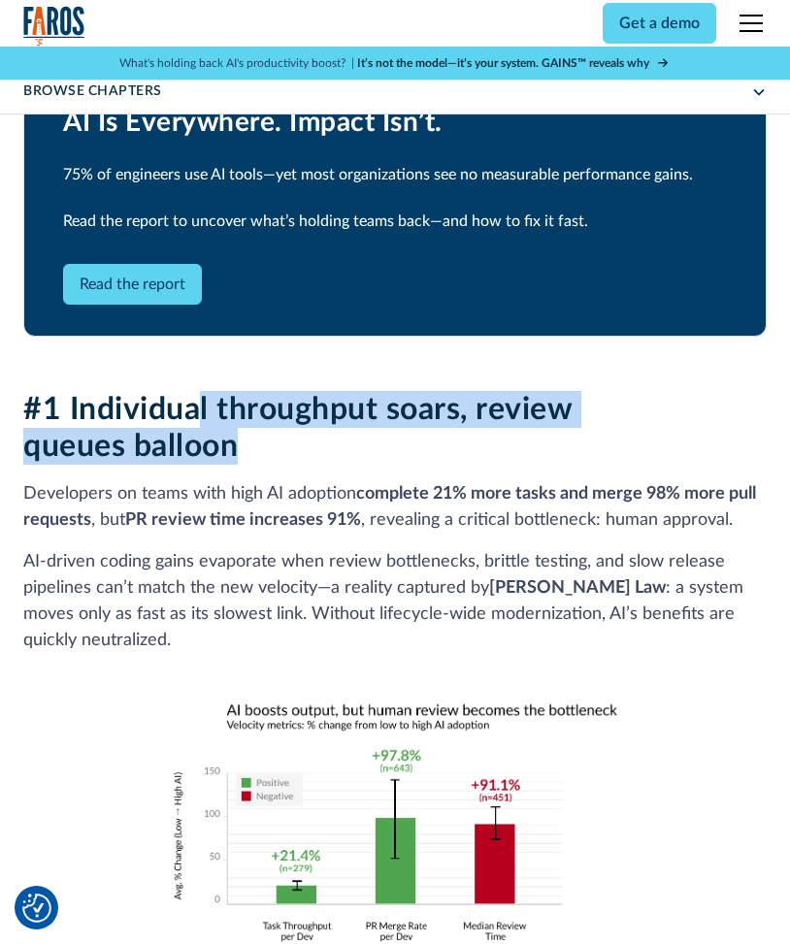
drag, startPoint x: 199, startPoint y: 420, endPoint x: 344, endPoint y: 479, distance: 155.9
click at [338, 475] on div "#1 Individual throughput soars, review queues balloon Developers on teams with …" at bounding box center [394, 691] width 743 height 600
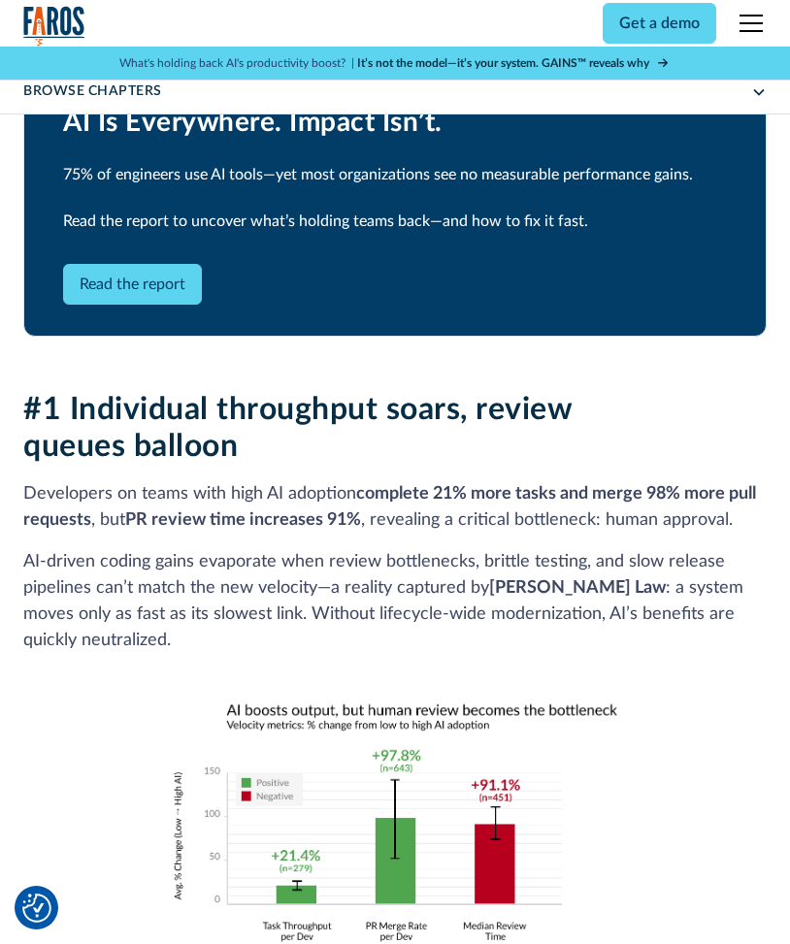
click at [354, 481] on p "Developers on teams with high AI adoption complete 21% more tasks and merge 98%…" at bounding box center [394, 507] width 743 height 52
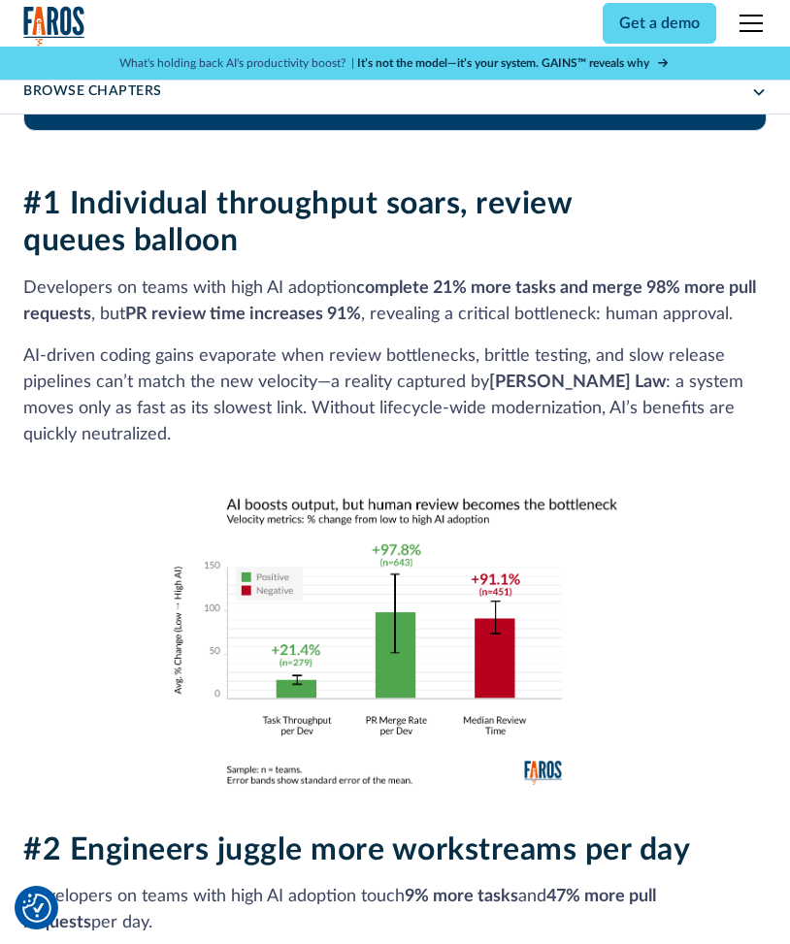
scroll to position [1844, 0]
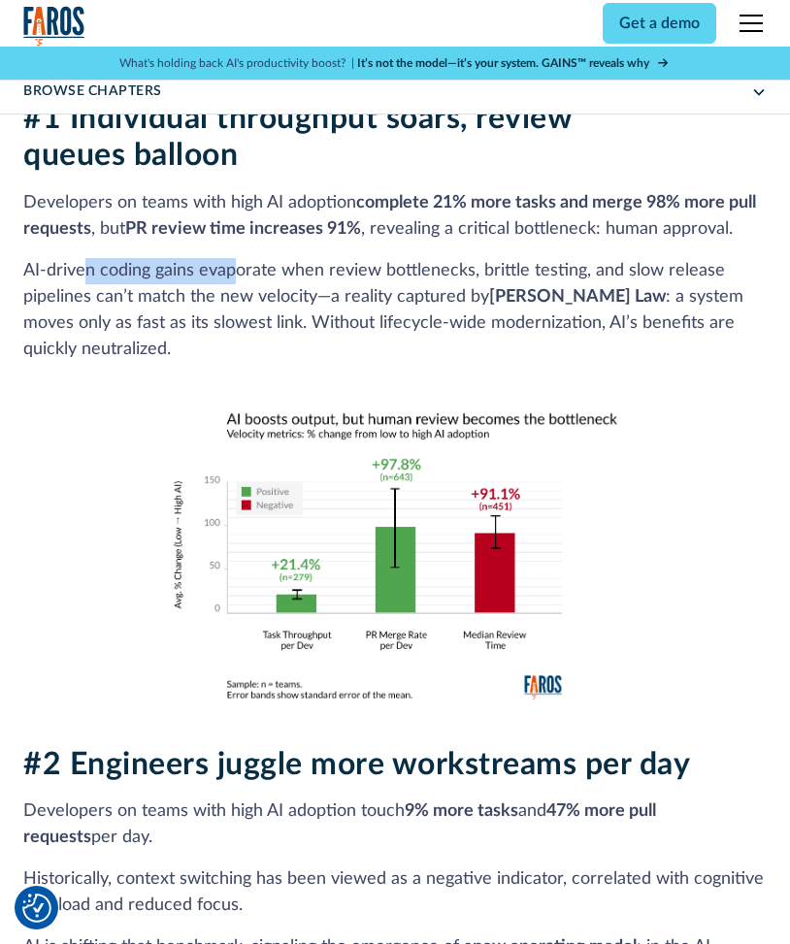
drag, startPoint x: 111, startPoint y: 270, endPoint x: 280, endPoint y: 273, distance: 168.9
click at [237, 265] on p "AI‑driven coding gains evaporate when review bottlenecks, brittle testing, and …" at bounding box center [394, 310] width 743 height 105
click at [283, 274] on p "AI‑driven coding gains evaporate when review bottlenecks, brittle testing, and …" at bounding box center [394, 310] width 743 height 105
drag, startPoint x: 190, startPoint y: 273, endPoint x: 388, endPoint y: 302, distance: 200.1
click at [344, 276] on p "AI‑driven coding gains evaporate when review bottlenecks, brittle testing, and …" at bounding box center [394, 310] width 743 height 105
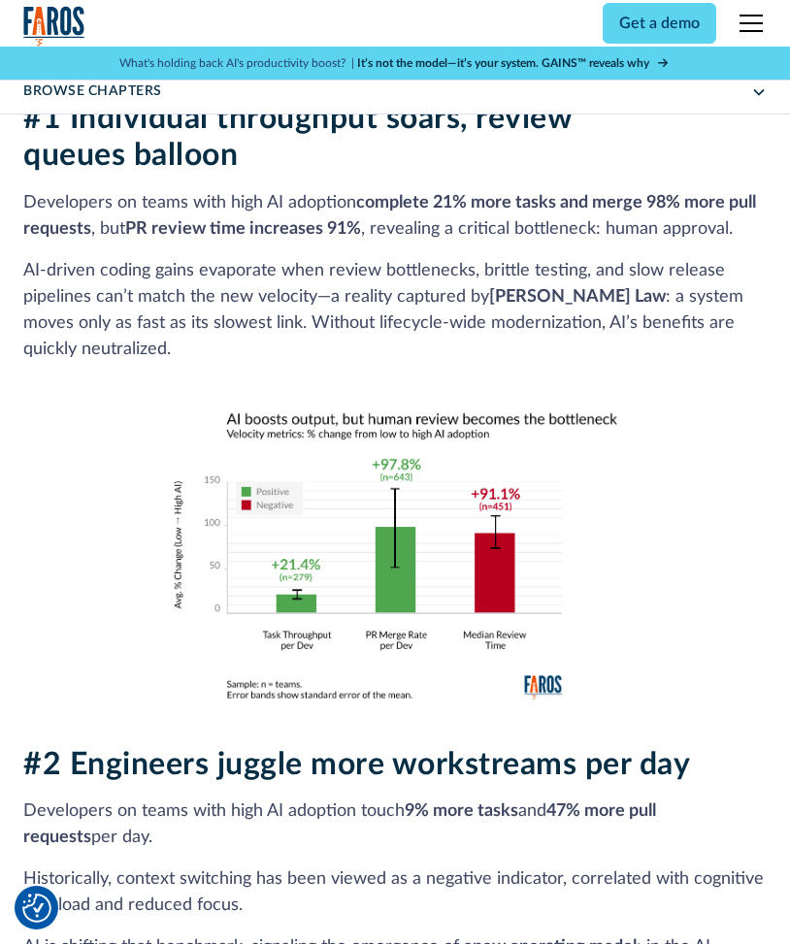
click at [392, 305] on p "AI‑driven coding gains evaporate when review bottlenecks, brittle testing, and …" at bounding box center [394, 310] width 743 height 105
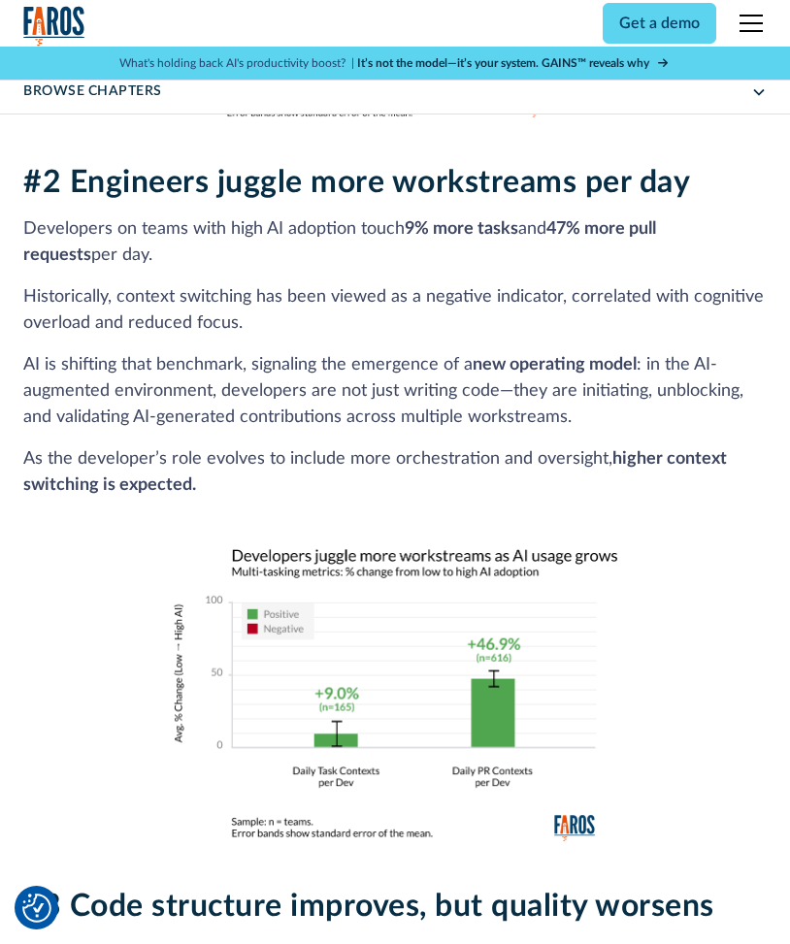
scroll to position [2232, 0]
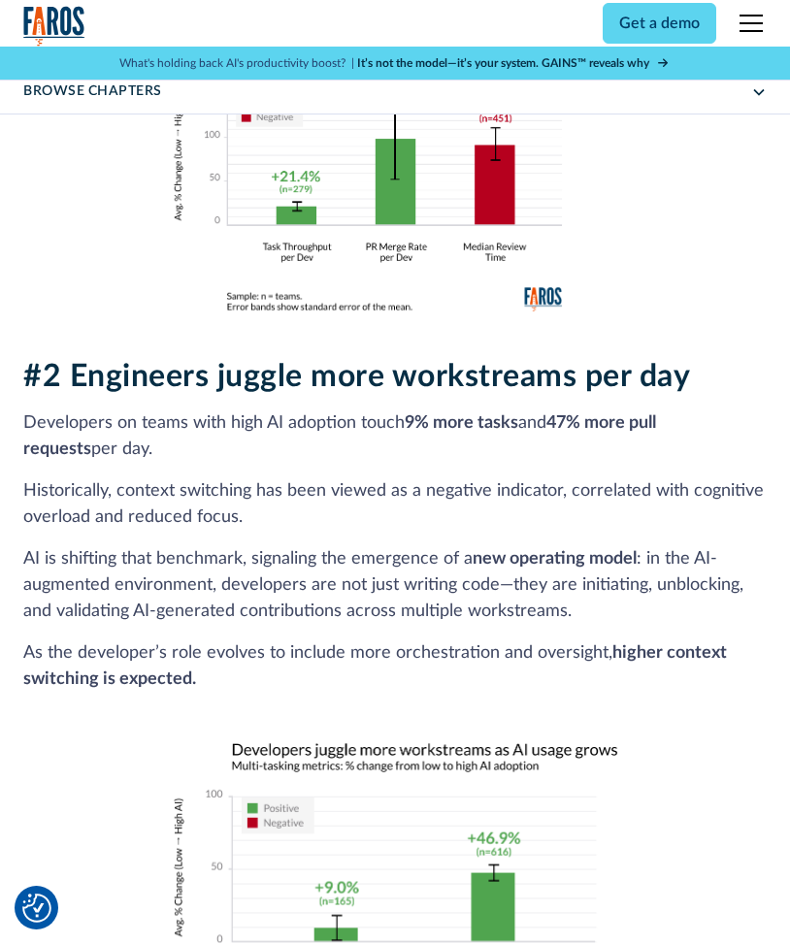
drag, startPoint x: 391, startPoint y: 416, endPoint x: 487, endPoint y: 512, distance: 135.9
click at [487, 512] on div "#2 Engineers juggle more workstreams per day Developers on teams with high AI a…" at bounding box center [394, 696] width 743 height 677
click at [487, 512] on p "Historically, context switching has been viewed as a negative indicator, correl…" at bounding box center [394, 505] width 743 height 52
drag, startPoint x: 139, startPoint y: 487, endPoint x: 271, endPoint y: 479, distance: 132.3
click at [268, 475] on div "#2 Engineers juggle more workstreams per day Developers on teams with high AI a…" at bounding box center [394, 696] width 743 height 677
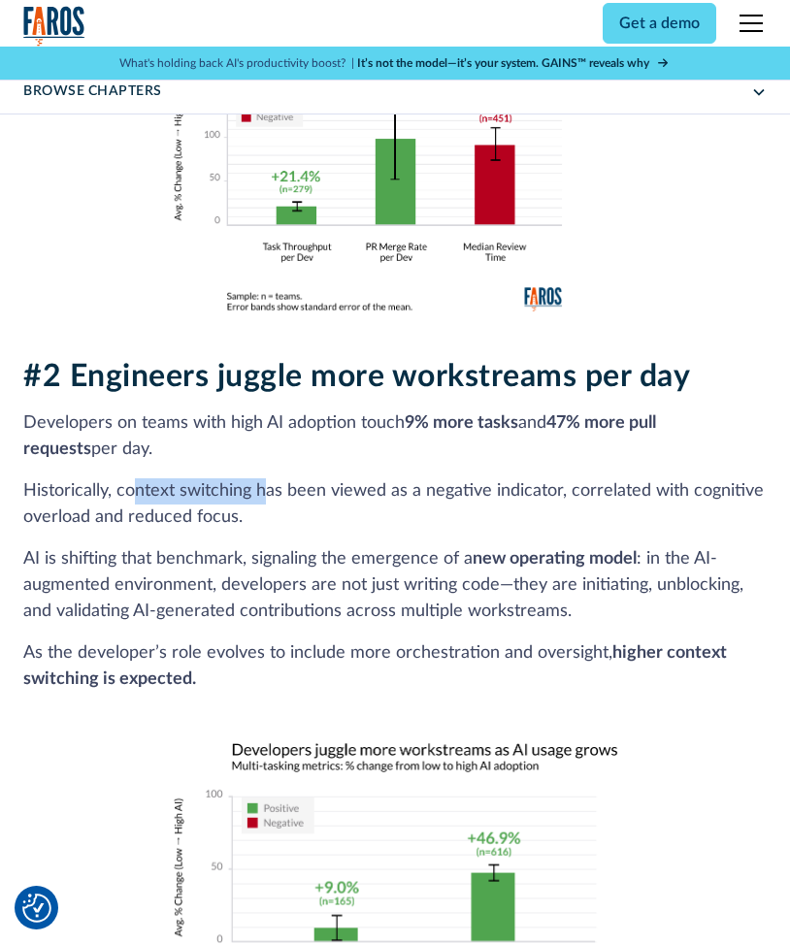
click at [271, 479] on p "Historically, context switching has been viewed as a negative indicator, correl…" at bounding box center [394, 505] width 743 height 52
click at [262, 510] on p "Historically, context switching has been viewed as a negative indicator, correl…" at bounding box center [394, 505] width 743 height 52
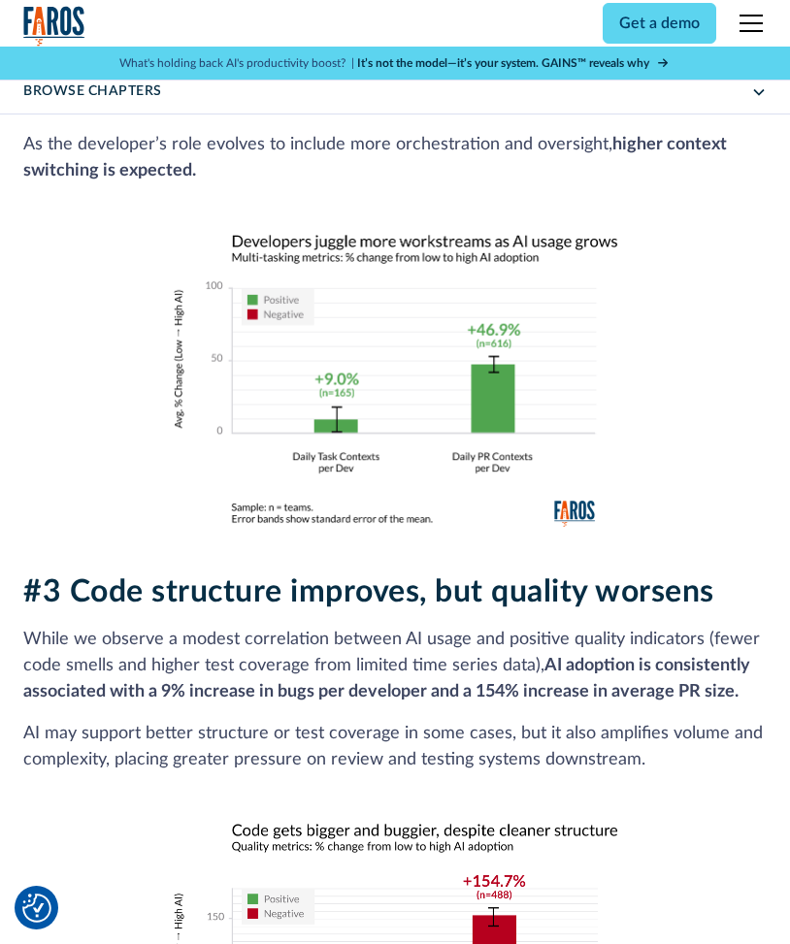
scroll to position [2815, 0]
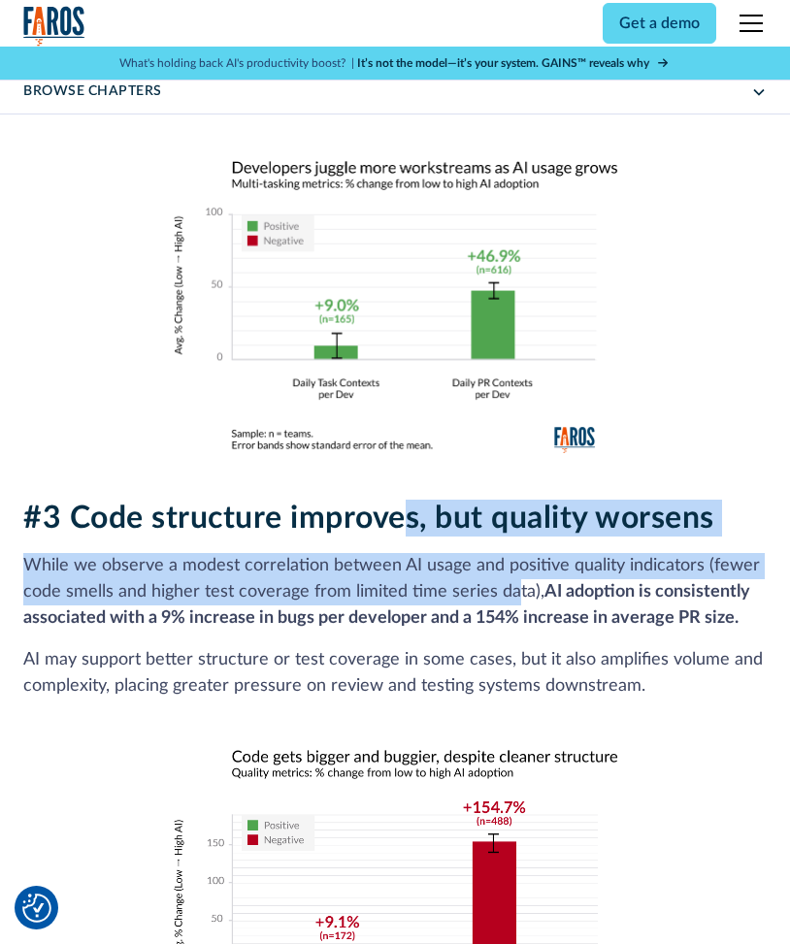
drag, startPoint x: 402, startPoint y: 521, endPoint x: 514, endPoint y: 603, distance: 139.0
click at [514, 603] on div "#3 Code structure improves, but quality worsens While we observe a modest corre…" at bounding box center [394, 768] width 743 height 536
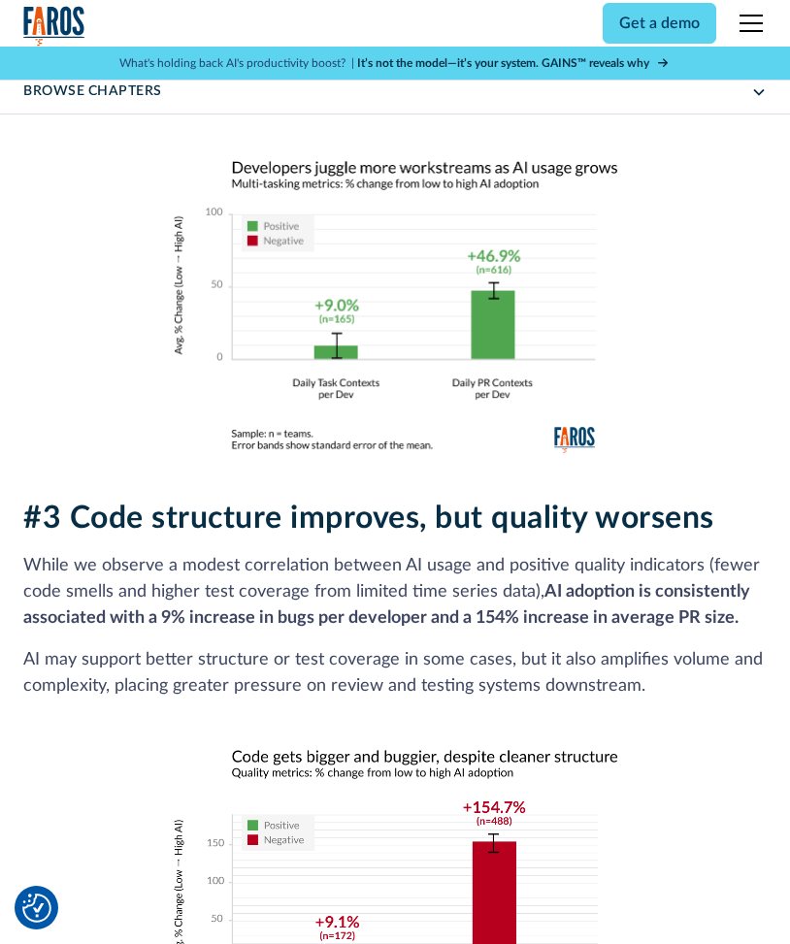
click at [532, 617] on strong "AI adoption is consistently associated with a 9% increase in bugs per developer…" at bounding box center [386, 605] width 727 height 44
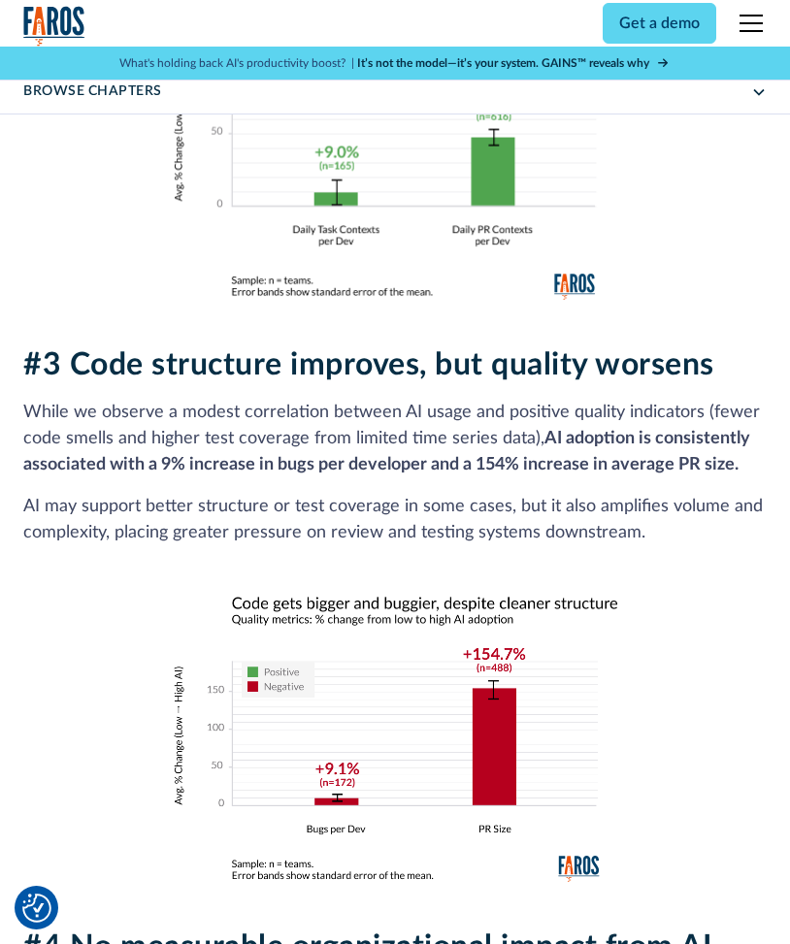
scroll to position [3009, 0]
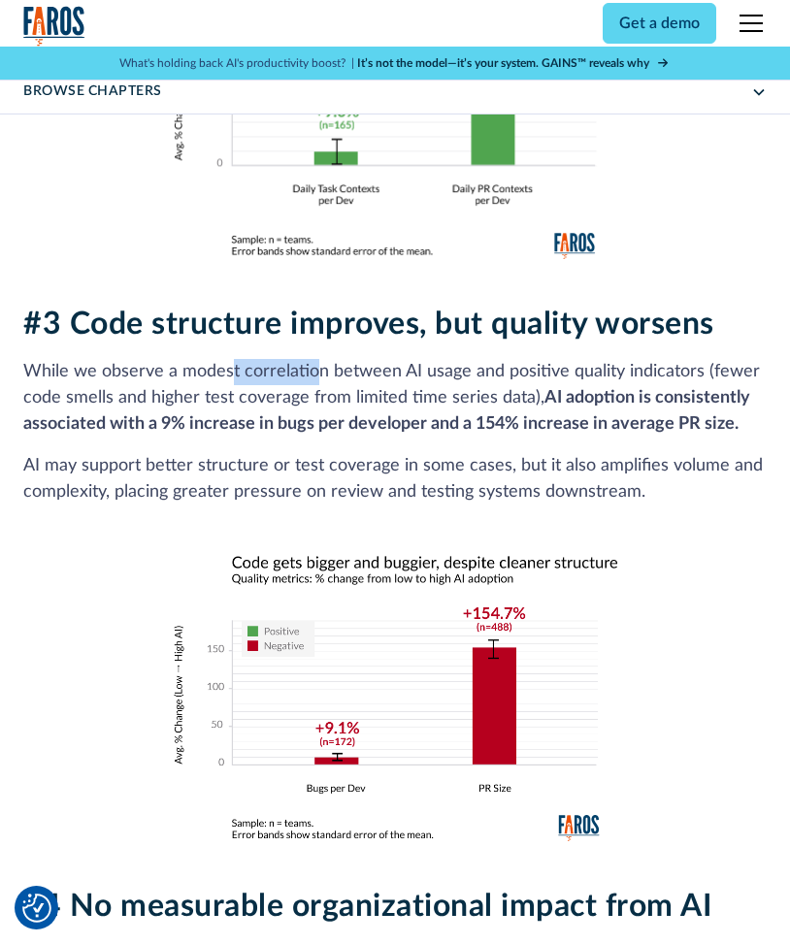
drag, startPoint x: 228, startPoint y: 366, endPoint x: 320, endPoint y: 379, distance: 93.1
click at [319, 379] on p "While we observe a modest correlation between AI usage and positive quality ind…" at bounding box center [394, 398] width 743 height 79
click at [357, 384] on p "While we observe a modest correlation between AI usage and positive quality ind…" at bounding box center [394, 398] width 743 height 79
drag, startPoint x: 335, startPoint y: 374, endPoint x: 481, endPoint y: 381, distance: 146.8
click at [472, 374] on p "While we observe a modest correlation between AI usage and positive quality ind…" at bounding box center [394, 398] width 743 height 79
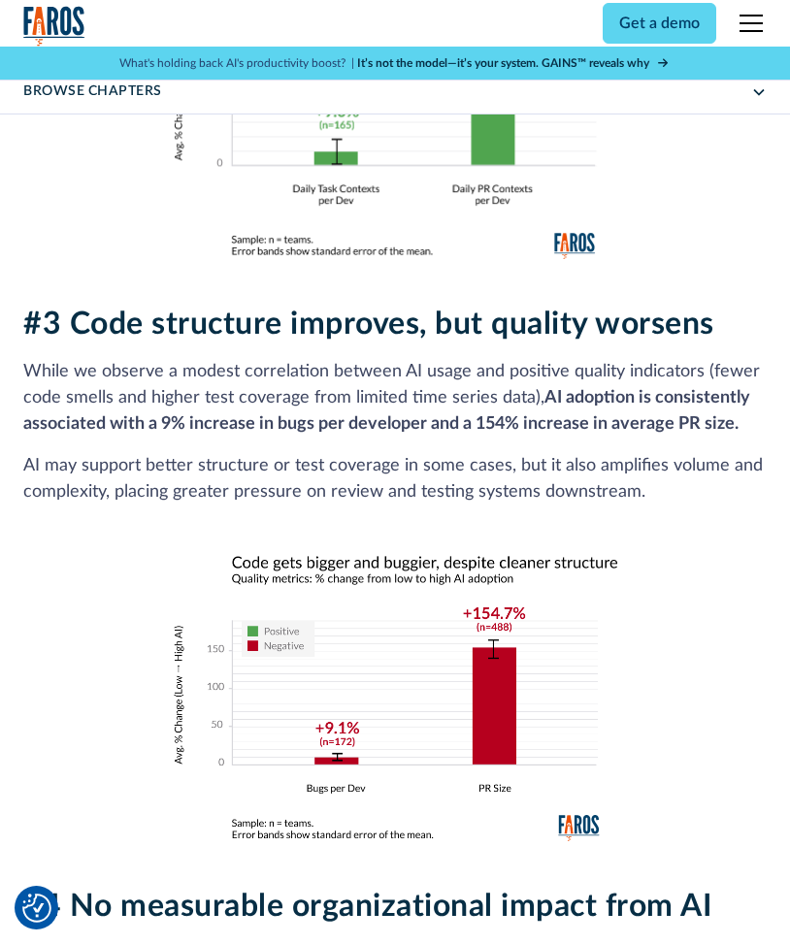
click at [512, 394] on p "While we observe a modest correlation between AI usage and positive quality ind…" at bounding box center [394, 398] width 743 height 79
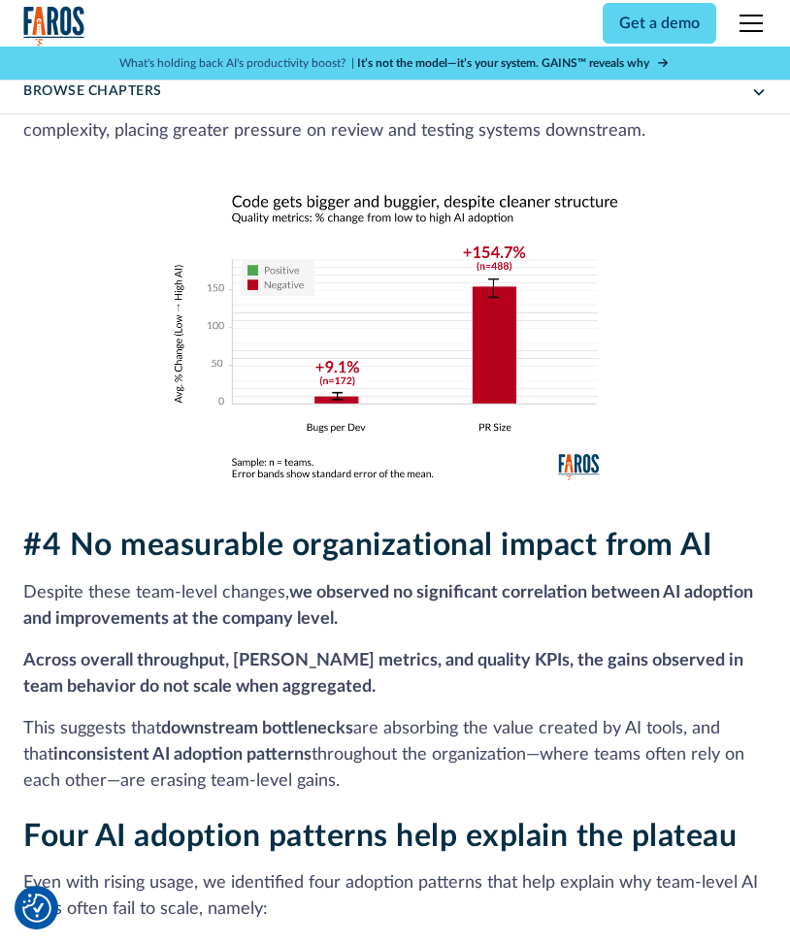
scroll to position [3397, 0]
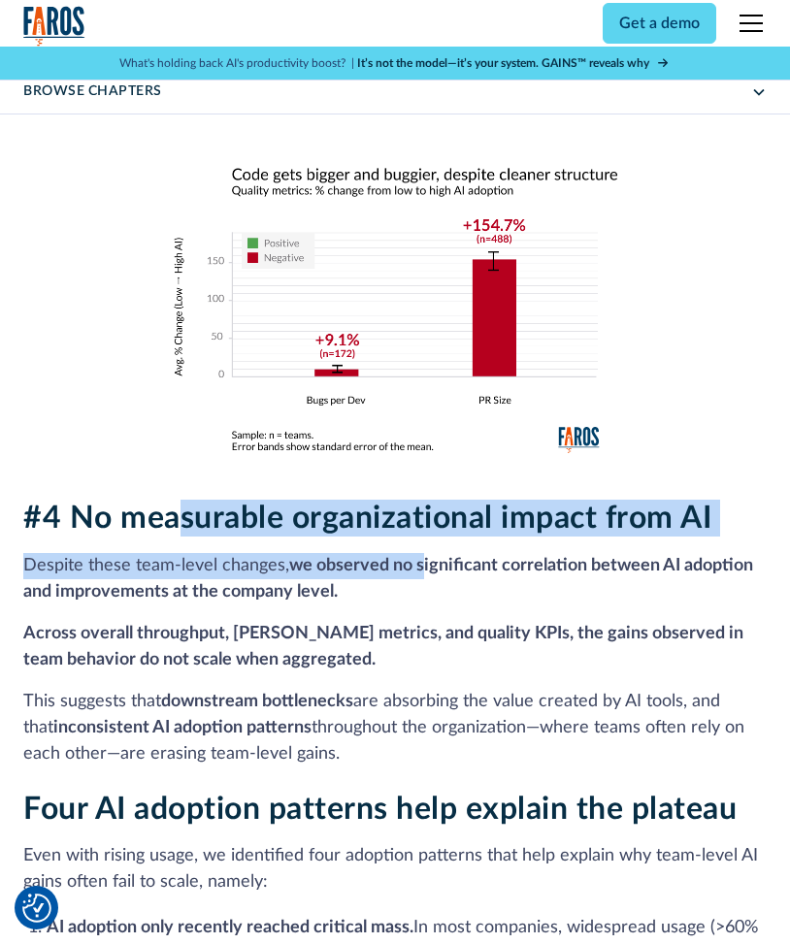
drag, startPoint x: 171, startPoint y: 506, endPoint x: 480, endPoint y: 582, distance: 319.0
click at [437, 556] on div "#4 No measurable organizational impact from AI Despite these team-level changes…" at bounding box center [394, 633] width 743 height 267
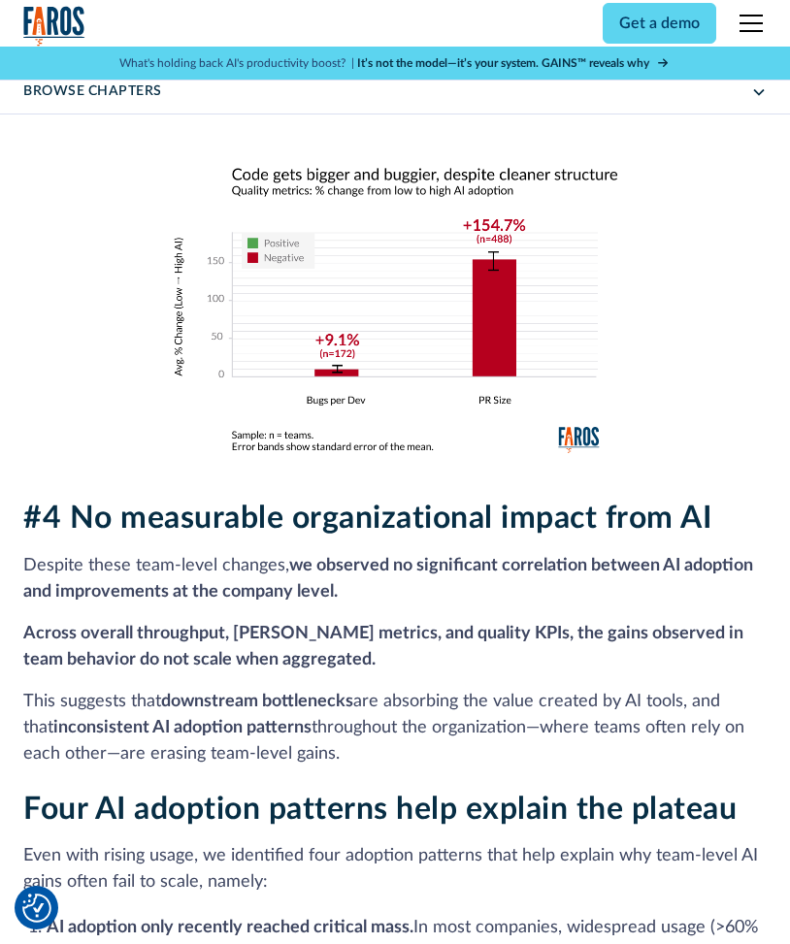
click at [480, 582] on p "Despite these team-level changes, we observed no significant correlation betwee…" at bounding box center [394, 579] width 743 height 52
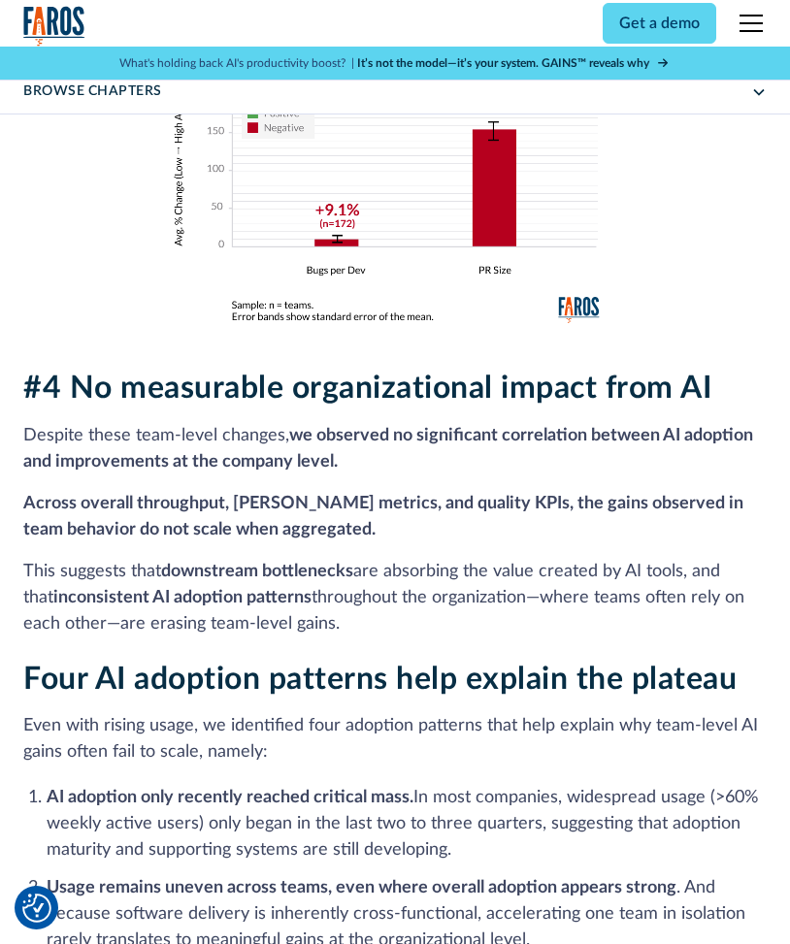
scroll to position [3591, 0]
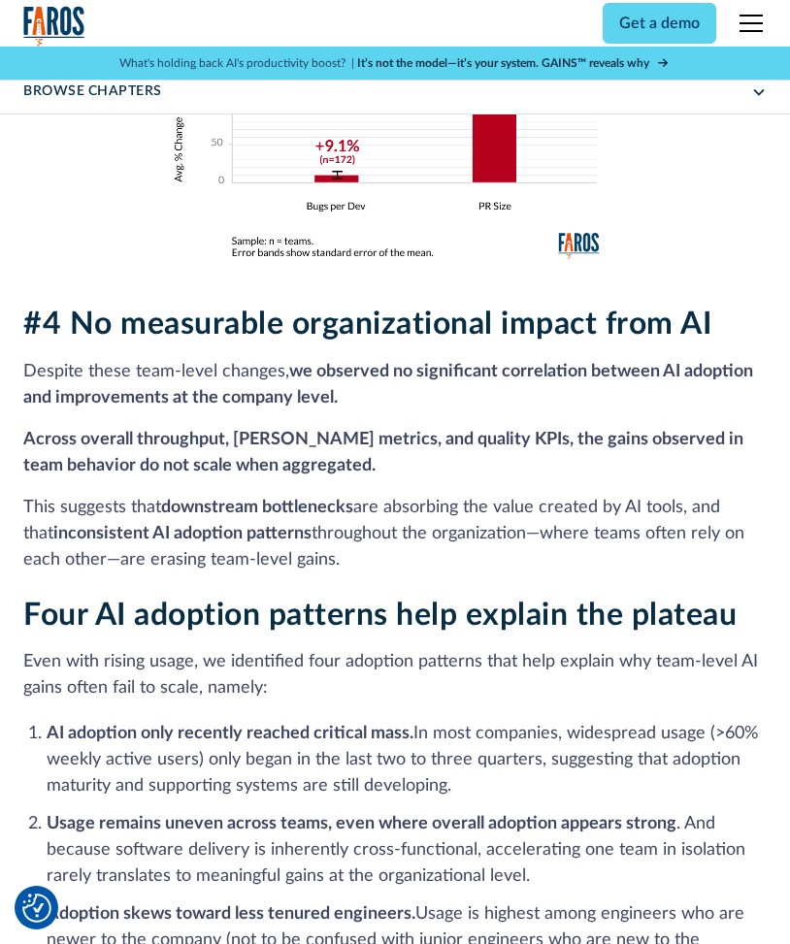
drag, startPoint x: 182, startPoint y: 358, endPoint x: 379, endPoint y: 383, distance: 197.7
click at [373, 383] on p "Despite these team-level changes, we observed no significant correlation betwee…" at bounding box center [394, 385] width 743 height 52
click at [382, 386] on p "Despite these team-level changes, we observed no significant correlation betwee…" at bounding box center [394, 385] width 743 height 52
drag, startPoint x: 505, startPoint y: 369, endPoint x: 590, endPoint y: 397, distance: 89.9
click at [575, 385] on p "Despite these team-level changes, we observed no significant correlation betwee…" at bounding box center [394, 385] width 743 height 52
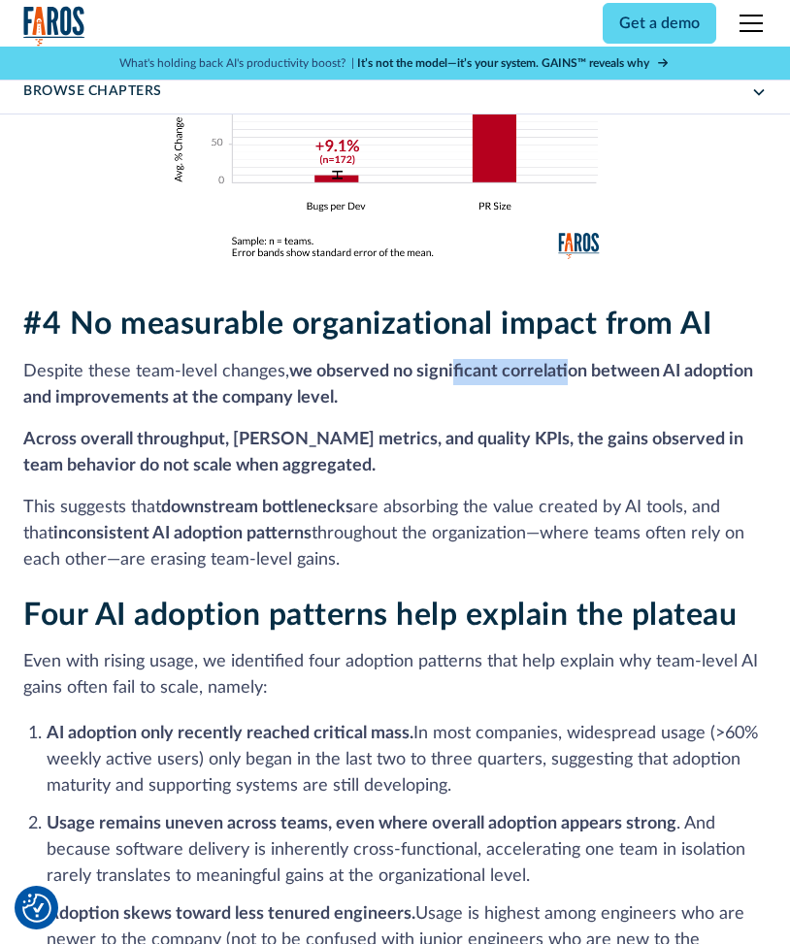
click at [590, 398] on p "Despite these team-level changes, we observed no significant correlation betwee…" at bounding box center [394, 385] width 743 height 52
drag, startPoint x: 239, startPoint y: 439, endPoint x: 347, endPoint y: 432, distance: 108.9
click at [342, 416] on div "#4 No measurable organizational impact from AI Despite these team-level changes…" at bounding box center [394, 439] width 743 height 267
click at [355, 452] on p "Across overall throughput, [PERSON_NAME] metrics, and quality KPIs, the gains o…" at bounding box center [394, 453] width 743 height 52
drag, startPoint x: 403, startPoint y: 434, endPoint x: 464, endPoint y: 463, distance: 67.7
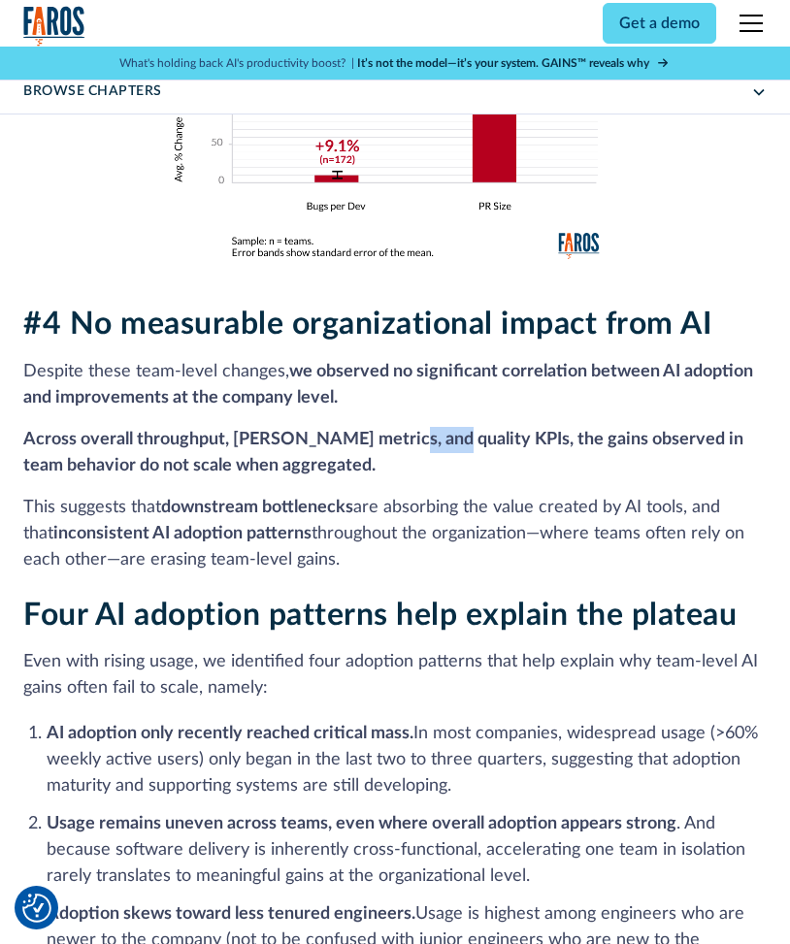
click at [452, 454] on p "Across overall throughput, [PERSON_NAME] metrics, and quality KPIs, the gains o…" at bounding box center [394, 453] width 743 height 52
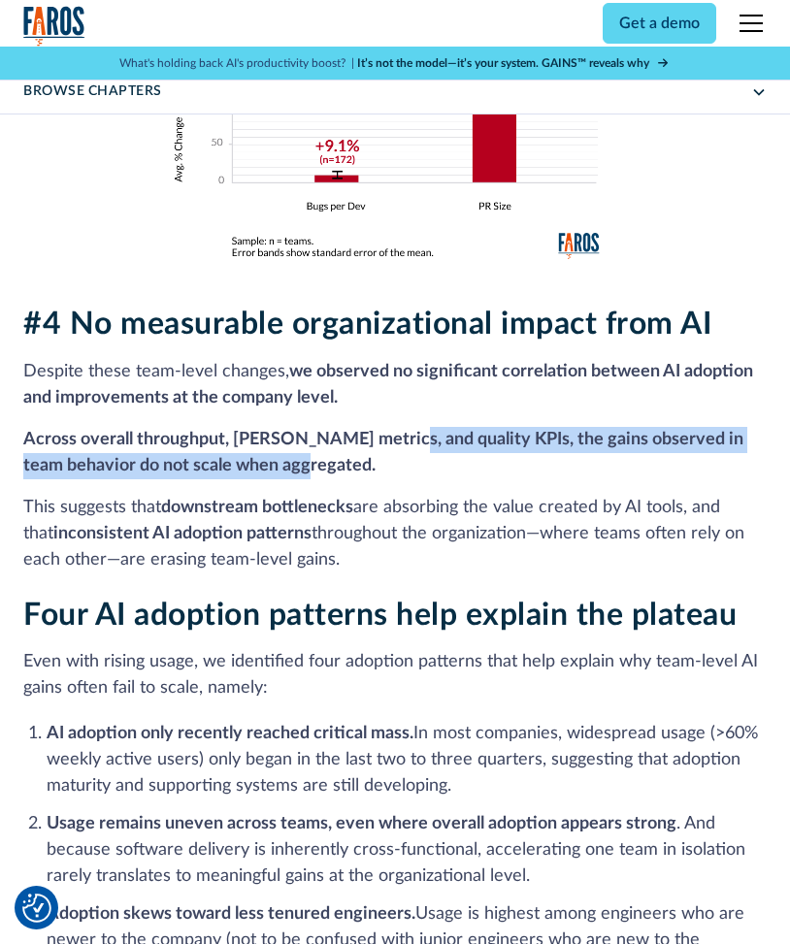
click at [468, 464] on p "Across overall throughput, [PERSON_NAME] metrics, and quality KPIs, the gains o…" at bounding box center [394, 453] width 743 height 52
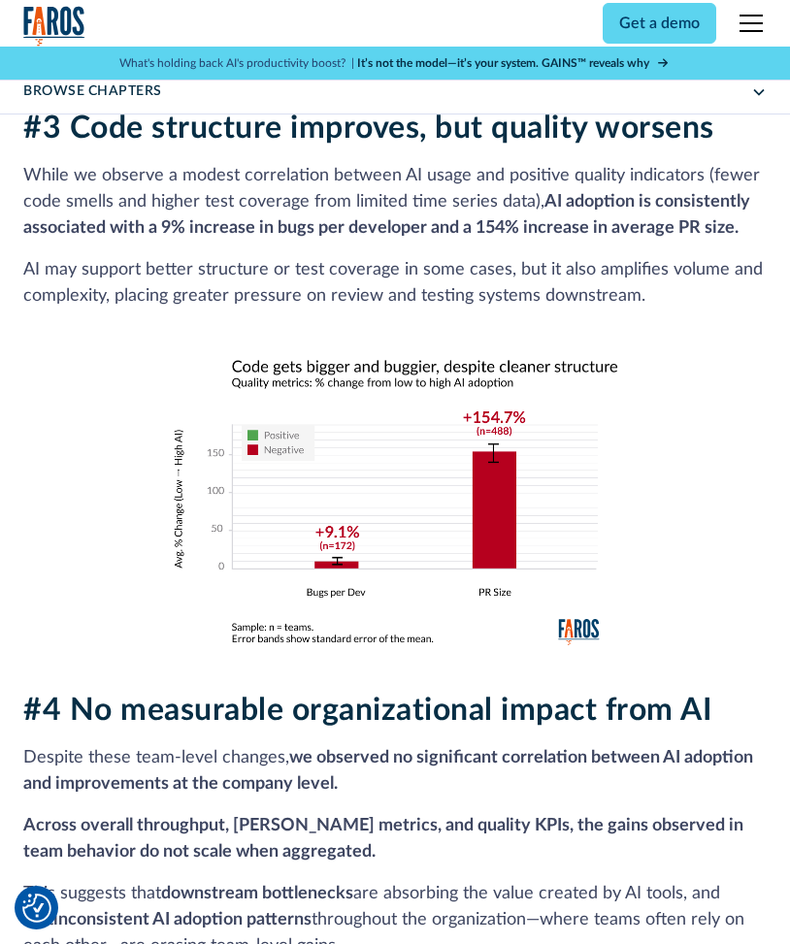
scroll to position [3106, 0]
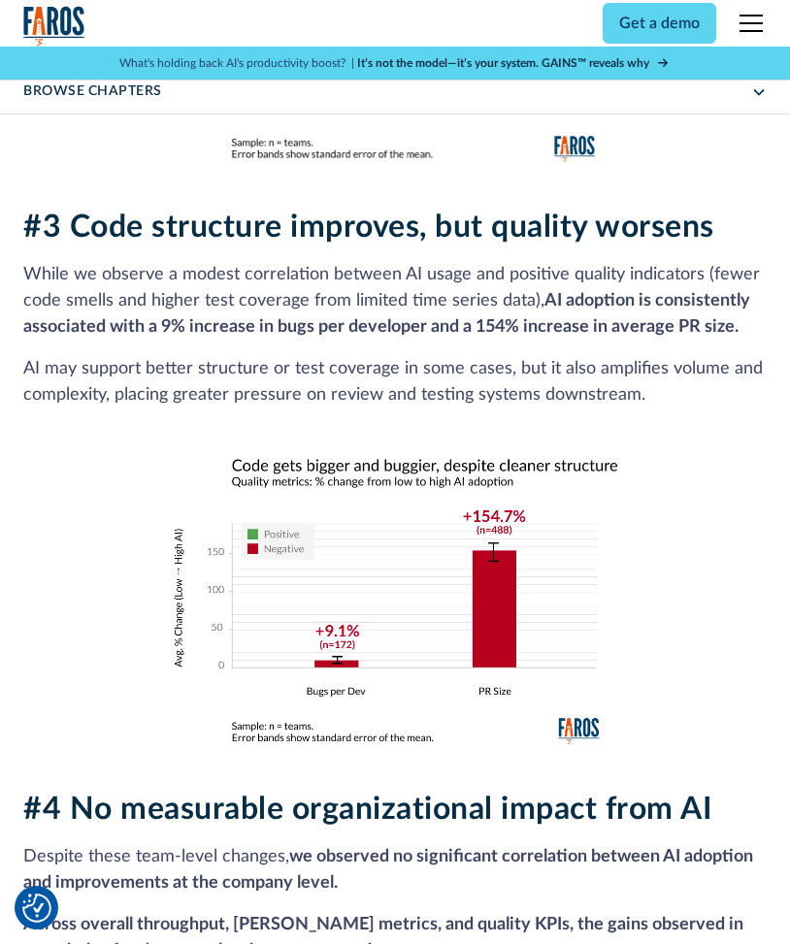
drag, startPoint x: 388, startPoint y: 372, endPoint x: 640, endPoint y: 388, distance: 251.9
click at [640, 388] on p "AI may support better structure or test coverage in some cases, but it also amp…" at bounding box center [394, 382] width 743 height 52
click at [685, 413] on div "#3 Code structure improves, but quality worsens While we observe a modest corre…" at bounding box center [394, 477] width 743 height 536
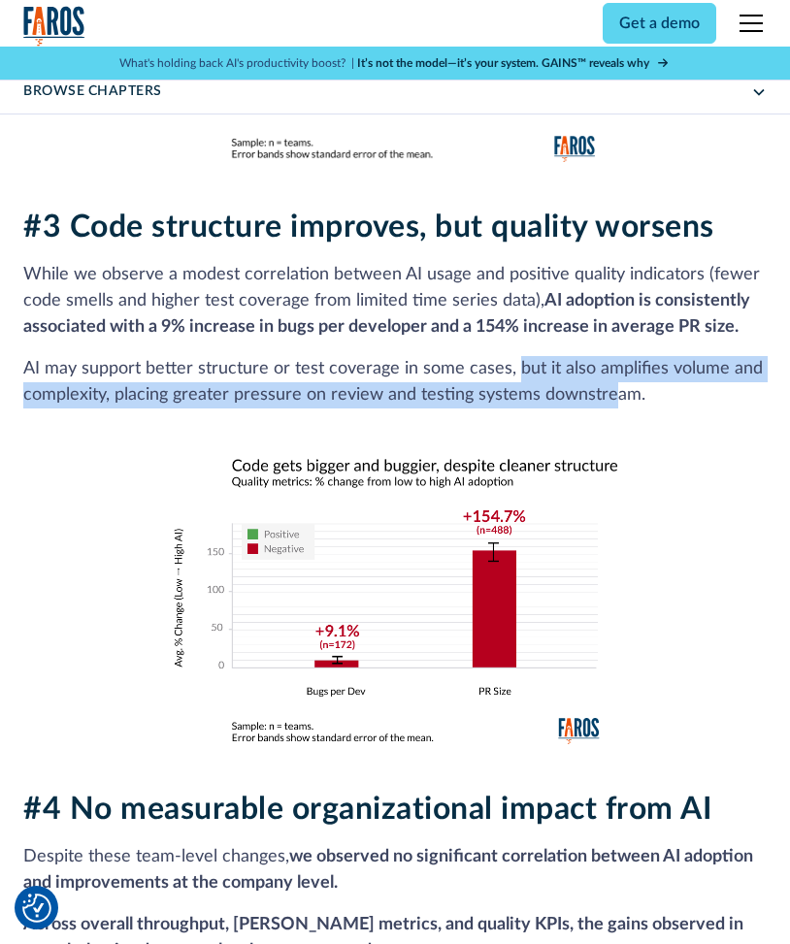
drag, startPoint x: 516, startPoint y: 345, endPoint x: 625, endPoint y: 389, distance: 117.5
click at [613, 389] on div "#3 Code structure improves, but quality worsens While we observe a modest corre…" at bounding box center [394, 477] width 743 height 536
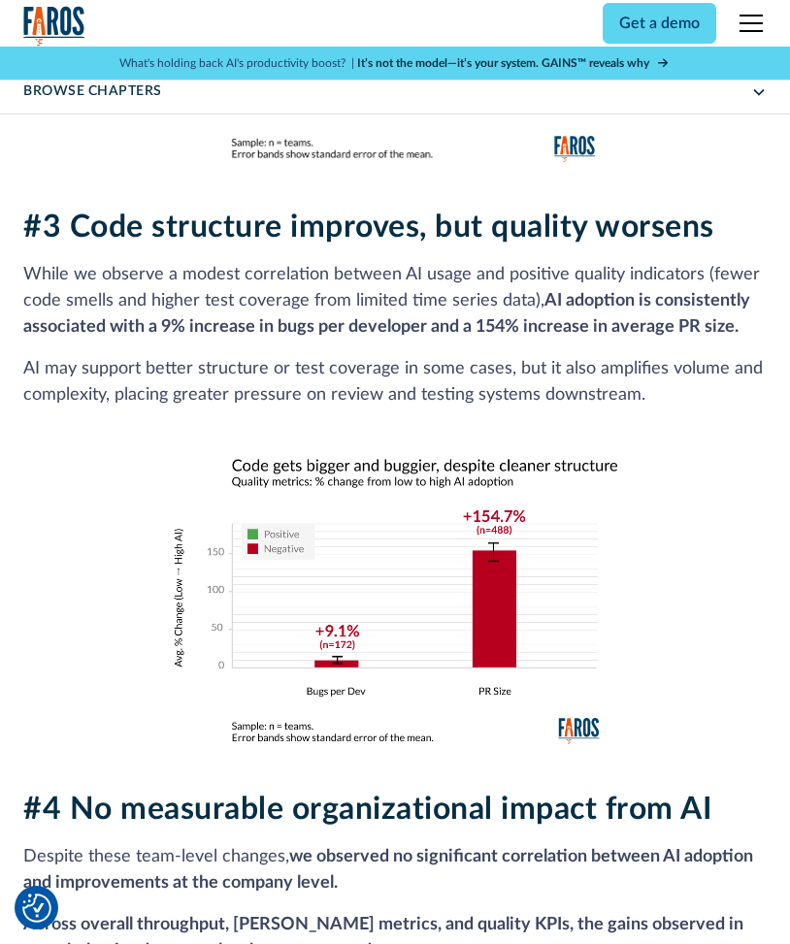
drag, startPoint x: 635, startPoint y: 389, endPoint x: 660, endPoint y: 389, distance: 25.2
click at [635, 389] on p "AI may support better structure or test coverage in some cases, but it also amp…" at bounding box center [394, 382] width 743 height 52
drag, startPoint x: 666, startPoint y: 393, endPoint x: 404, endPoint y: 365, distance: 263.6
click at [401, 365] on p "AI may support better structure or test coverage in some cases, but it also amp…" at bounding box center [394, 382] width 743 height 52
click at [425, 368] on p "AI may support better structure or test coverage in some cases, but it also amp…" at bounding box center [394, 382] width 743 height 52
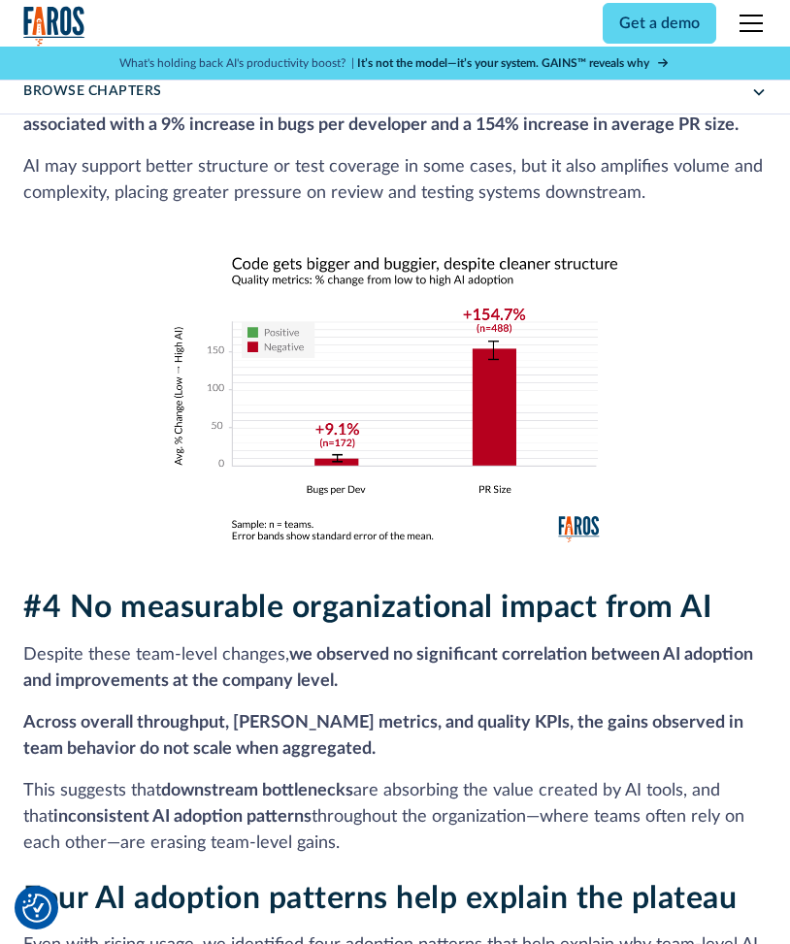
scroll to position [3591, 0]
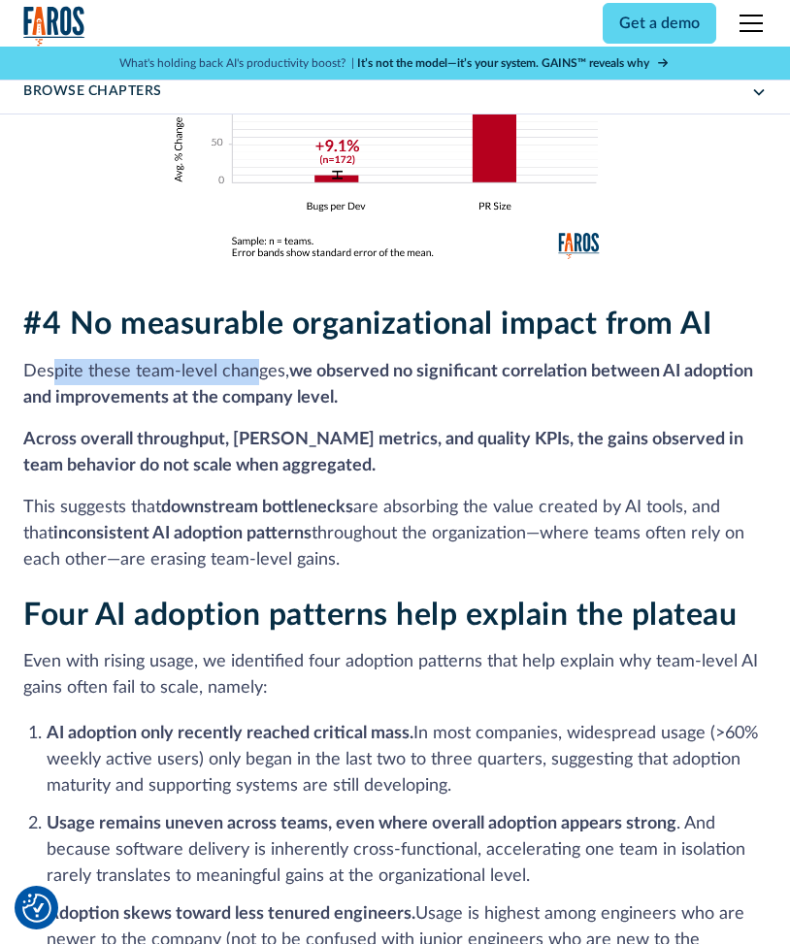
drag, startPoint x: 51, startPoint y: 376, endPoint x: 324, endPoint y: 374, distance: 272.7
click at [276, 371] on p "Despite these team-level changes, we observed no significant correlation betwee…" at bounding box center [394, 385] width 743 height 52
click at [332, 374] on strong "we observed no significant correlation between AI adoption and improvements at …" at bounding box center [388, 385] width 730 height 44
click at [357, 398] on p "Despite these team-level changes, we observed no significant correlation betwee…" at bounding box center [394, 385] width 743 height 52
